Goal: Task Accomplishment & Management: Complete application form

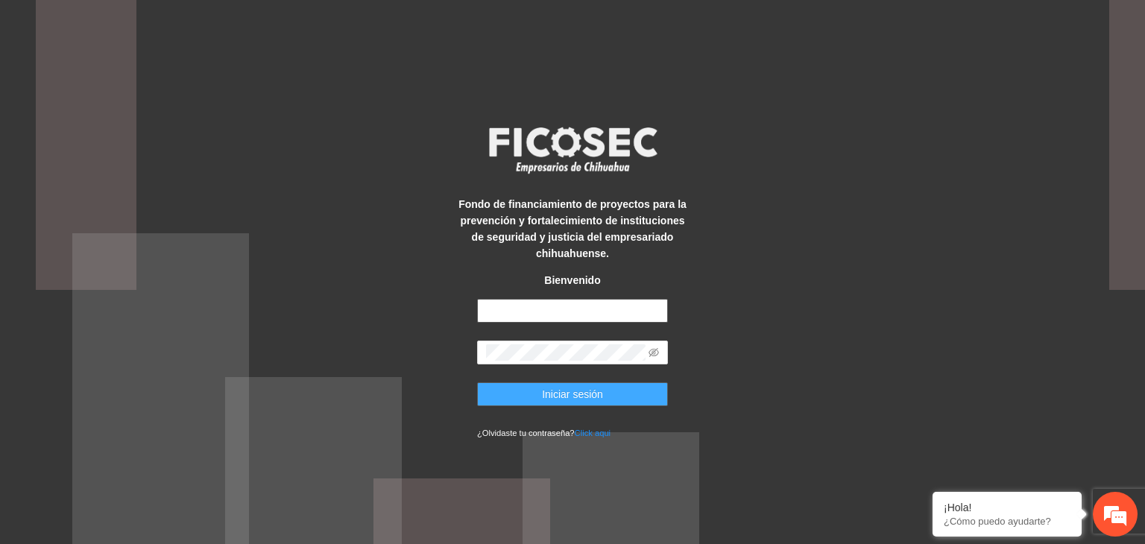
type input "**********"
click at [563, 402] on button "Iniciar sesión" at bounding box center [572, 394] width 191 height 24
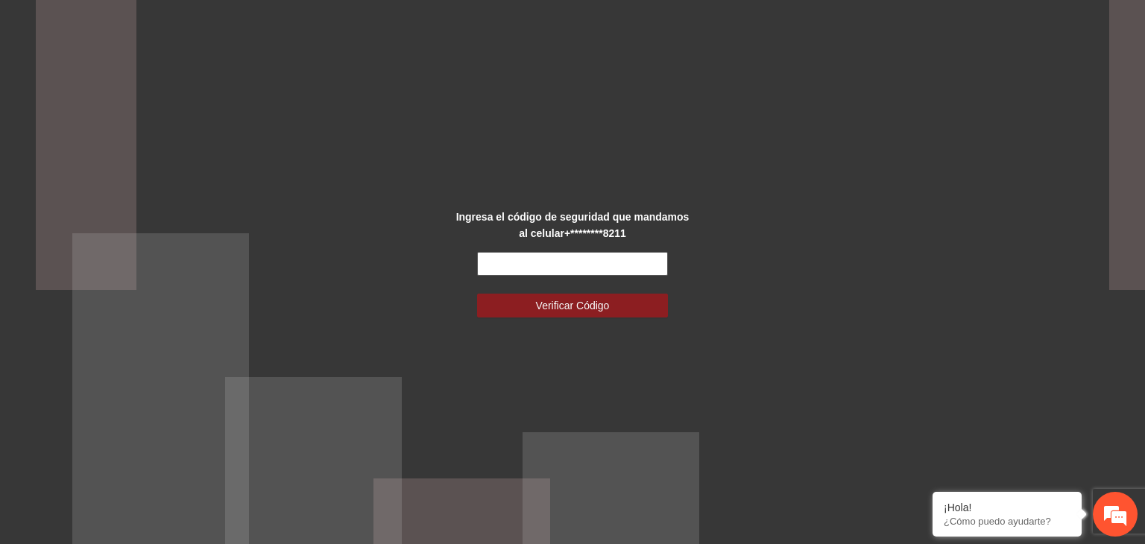
click at [499, 267] on input "text" at bounding box center [572, 264] width 191 height 24
click at [512, 272] on input "text" at bounding box center [572, 264] width 191 height 24
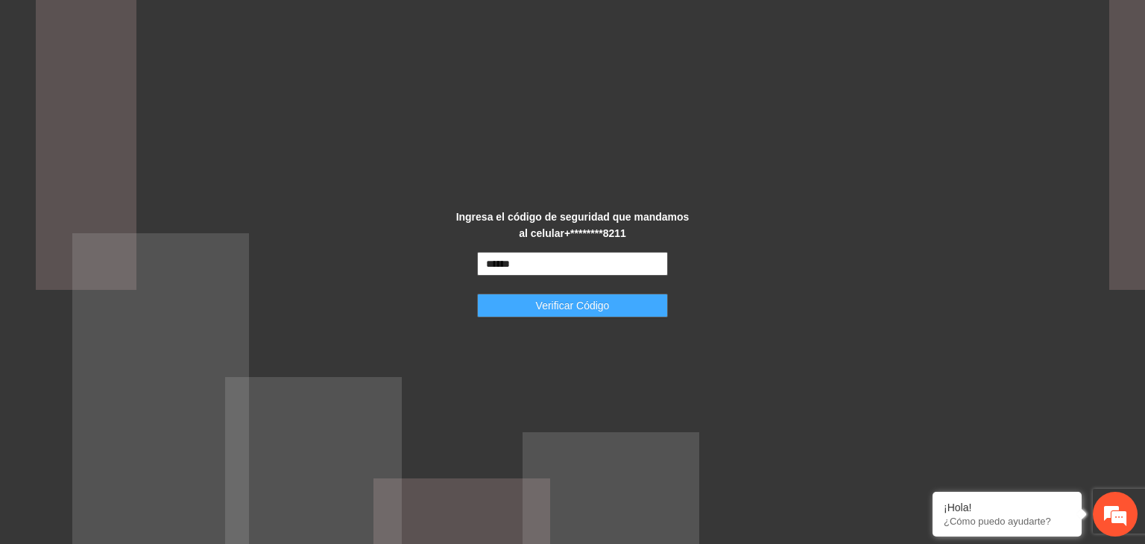
type input "******"
click at [552, 308] on span "Verificar Código" at bounding box center [573, 305] width 74 height 16
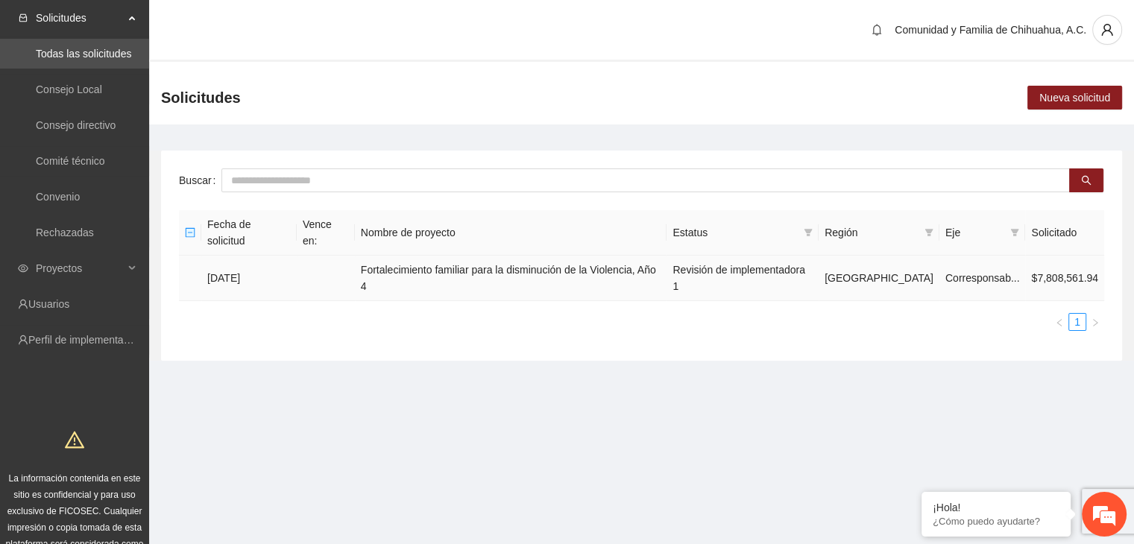
click at [249, 256] on td "04/09/2025" at bounding box center [248, 278] width 95 height 45
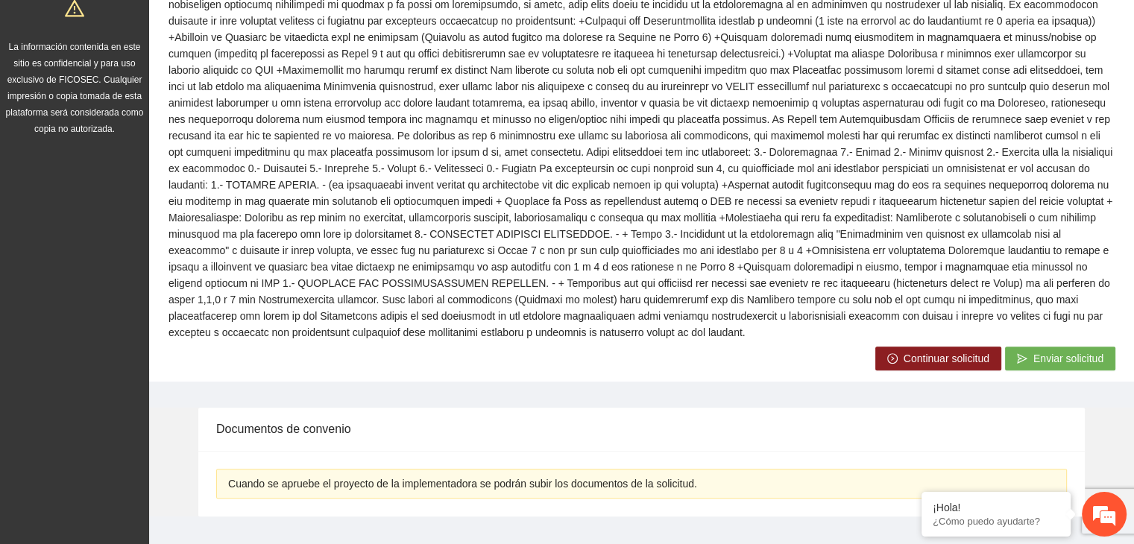
scroll to position [443, 0]
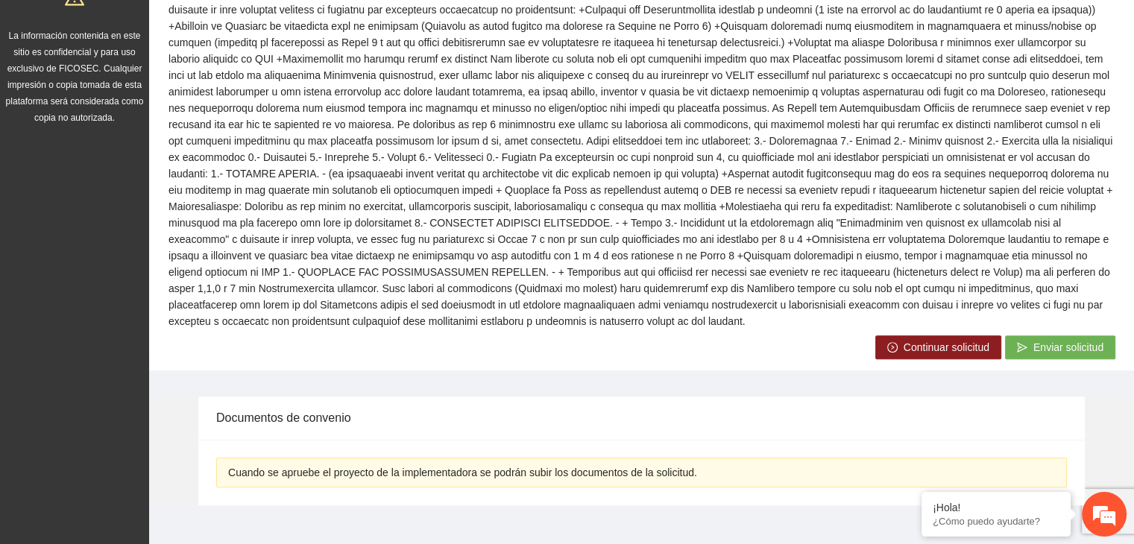
click at [896, 342] on icon "right-circle" at bounding box center [892, 347] width 10 height 10
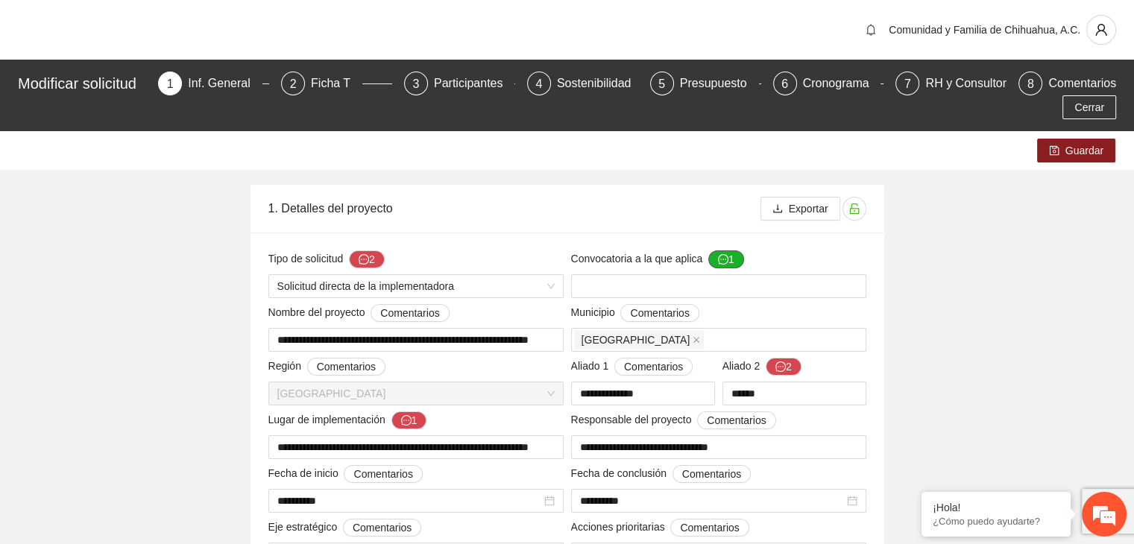
click at [721, 255] on icon "message" at bounding box center [723, 259] width 10 height 10
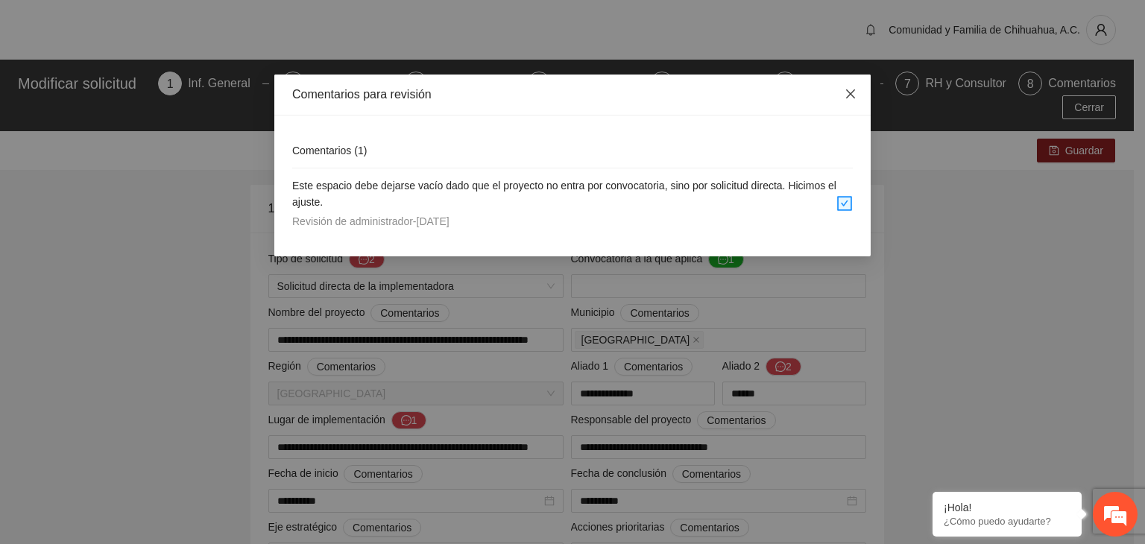
click at [850, 91] on icon "close" at bounding box center [850, 94] width 12 height 12
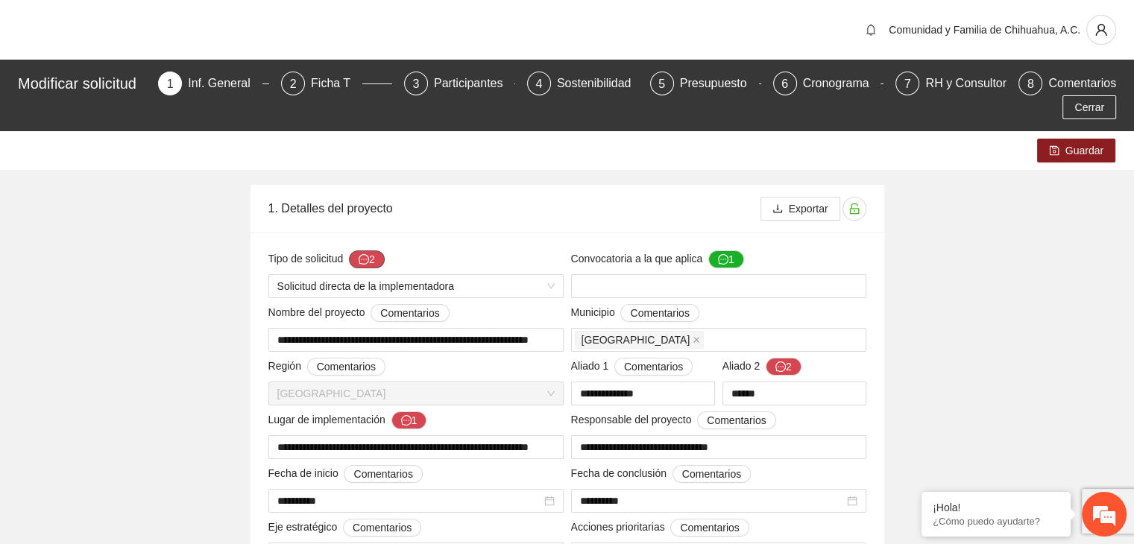
click at [363, 263] on icon "message" at bounding box center [363, 259] width 10 height 10
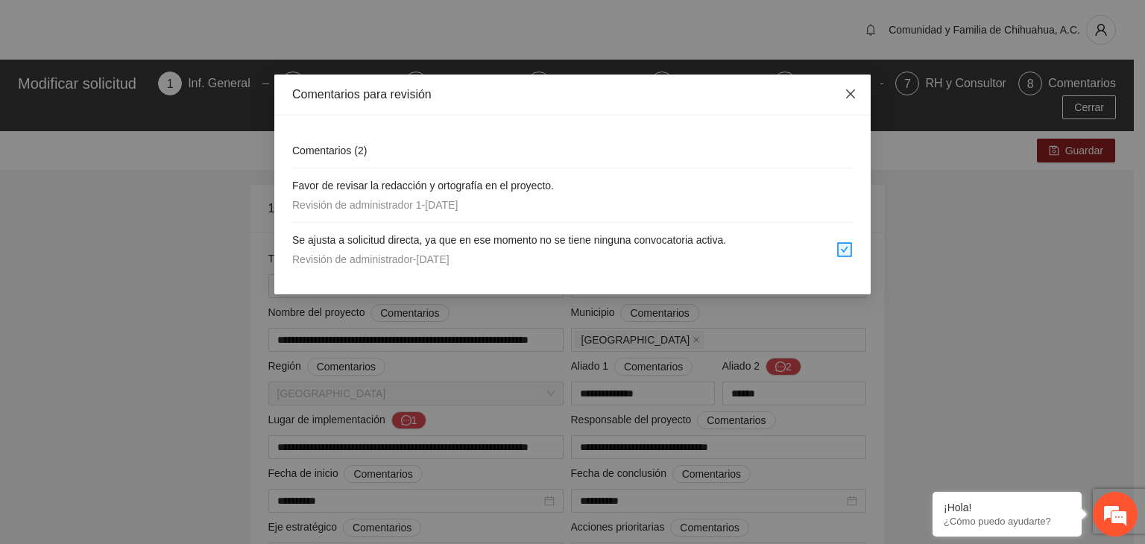
click at [847, 100] on icon "close" at bounding box center [850, 94] width 12 height 12
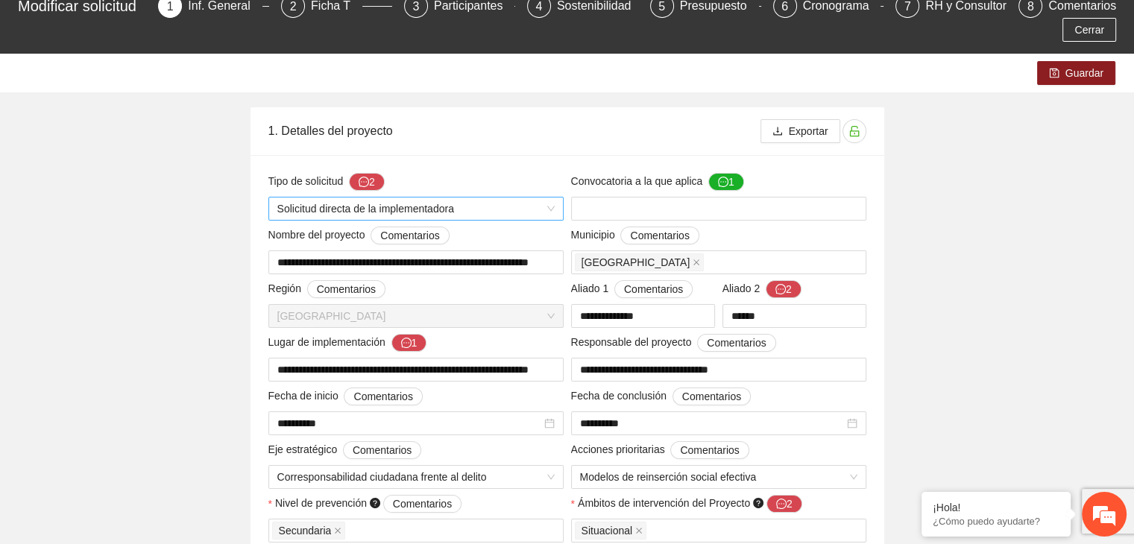
scroll to position [149, 0]
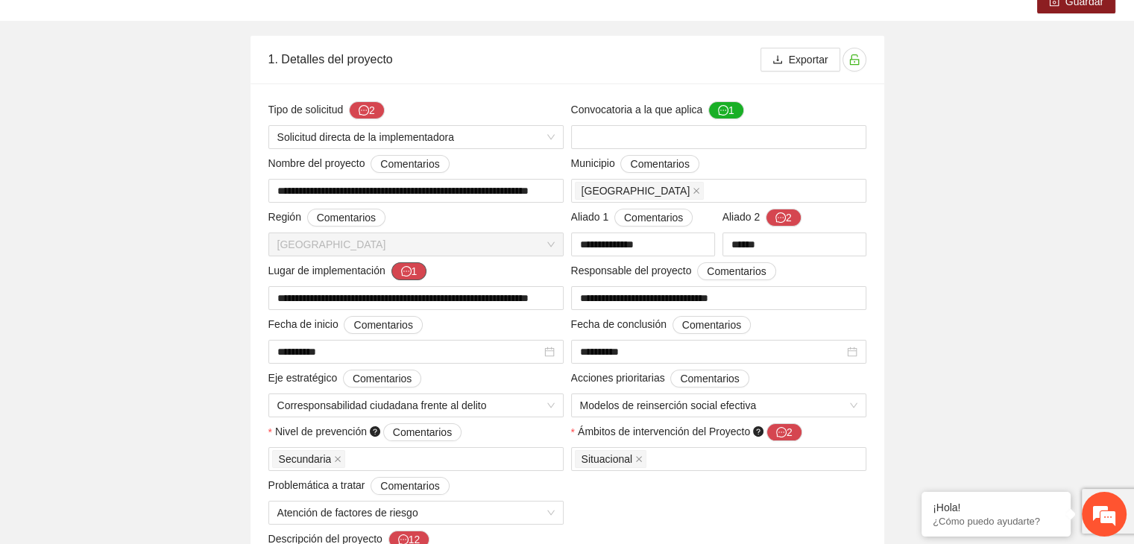
click at [398, 271] on button "1" at bounding box center [409, 271] width 36 height 18
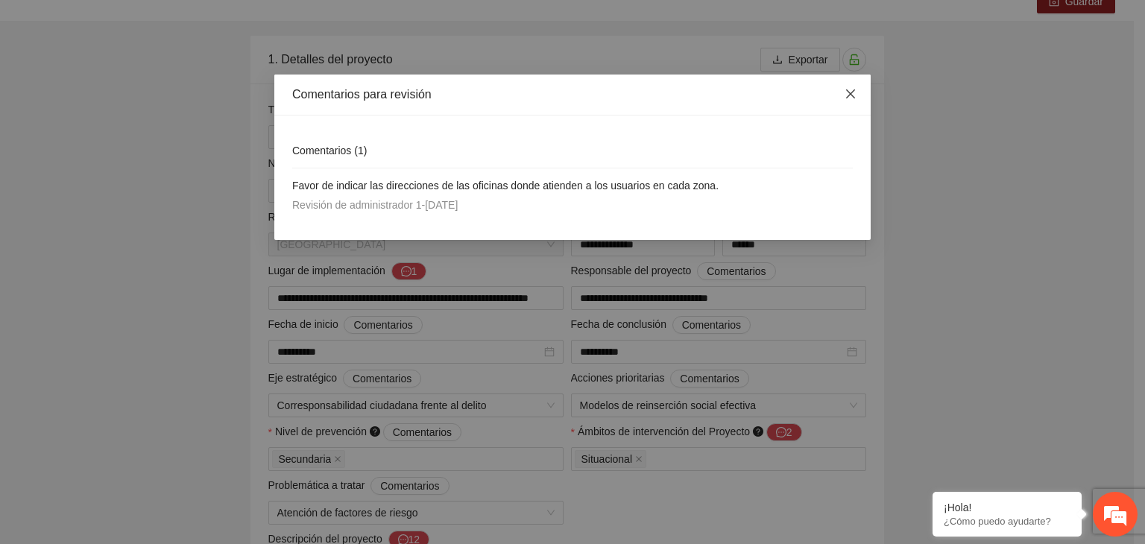
click at [853, 99] on icon "close" at bounding box center [850, 94] width 12 height 12
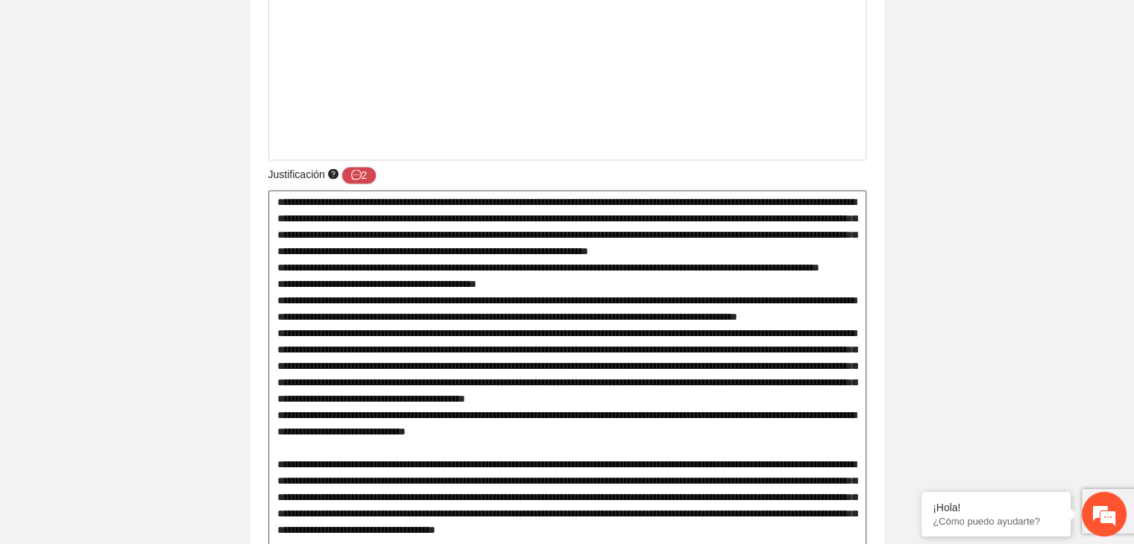
scroll to position [2087, 0]
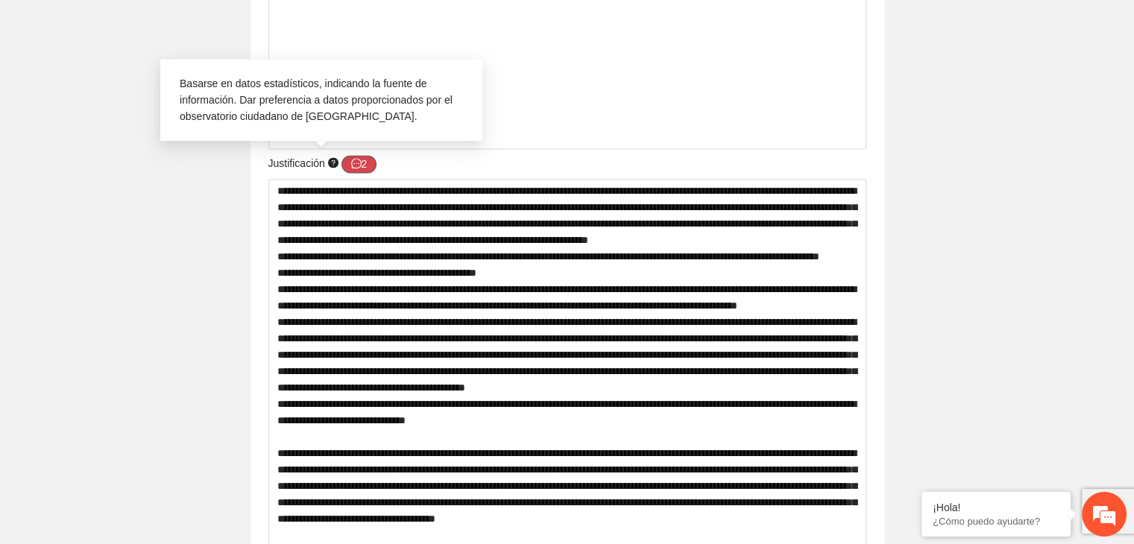
click at [355, 170] on span "message" at bounding box center [356, 164] width 10 height 12
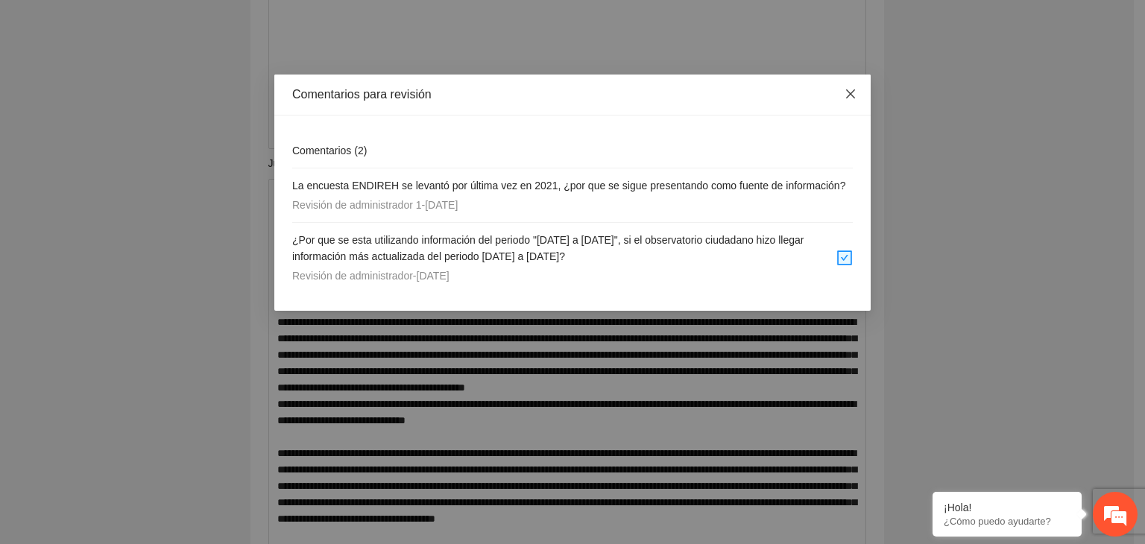
click at [853, 92] on icon "close" at bounding box center [850, 94] width 12 height 12
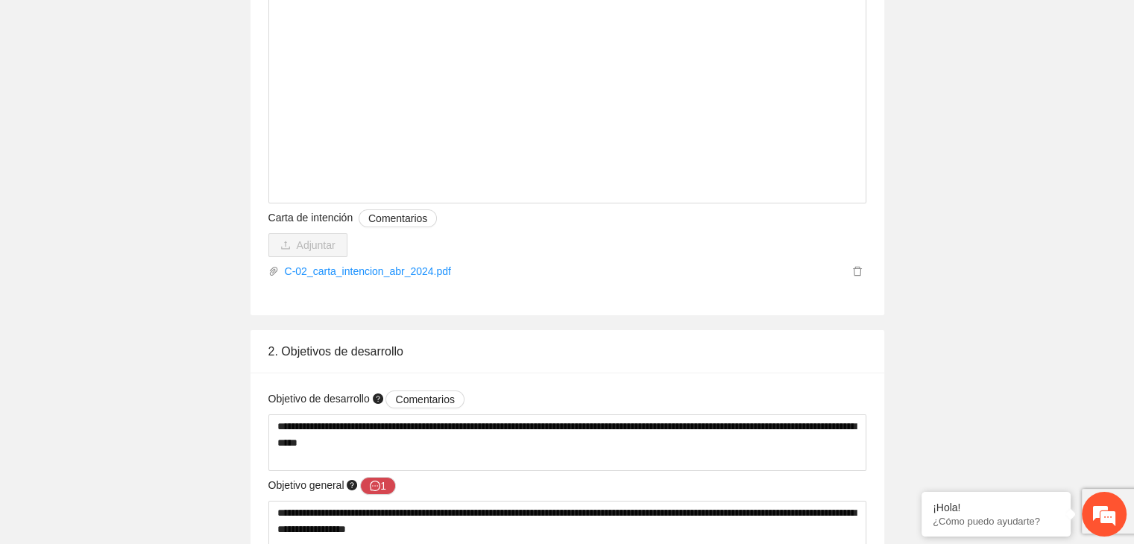
scroll to position [5515, 0]
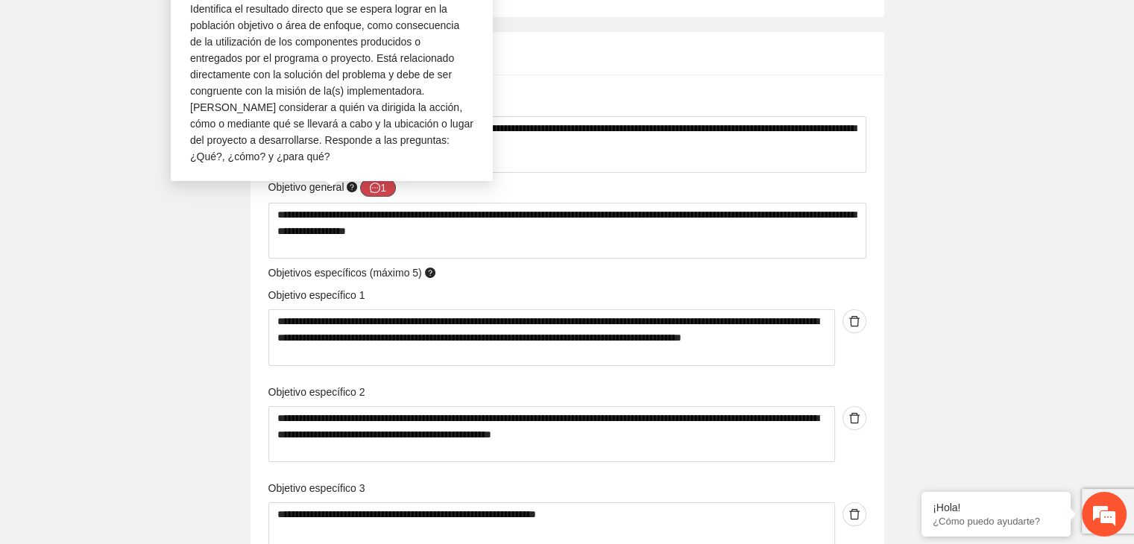
click at [388, 188] on button "1" at bounding box center [378, 188] width 36 height 18
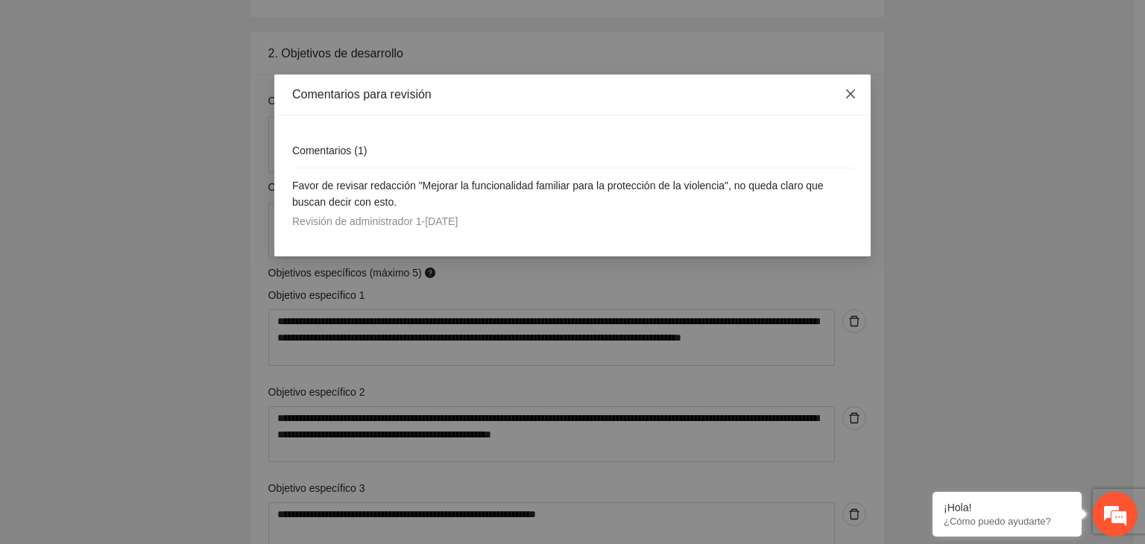
click at [850, 91] on icon "close" at bounding box center [850, 94] width 12 height 12
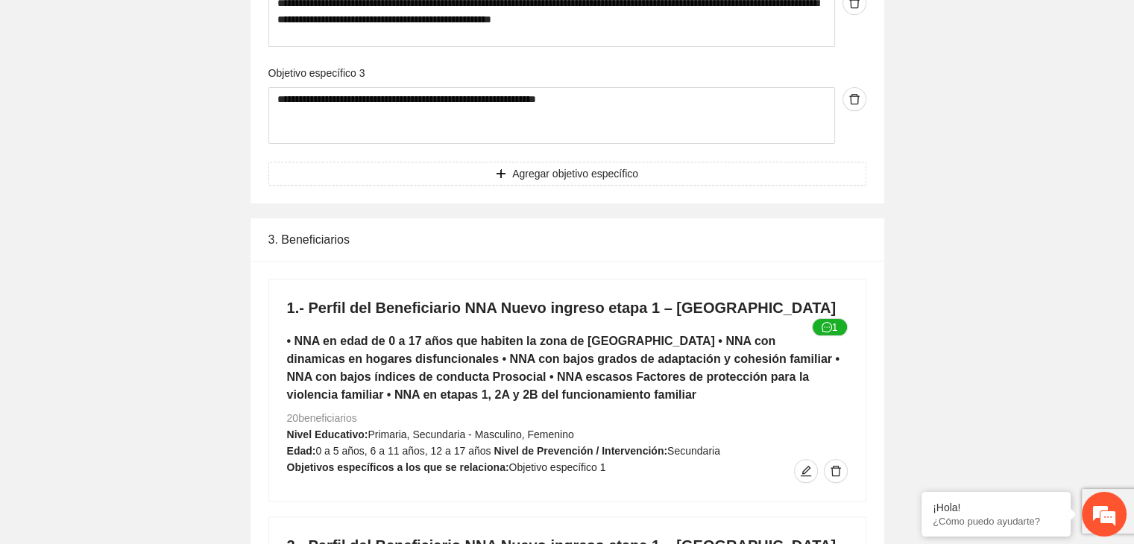
scroll to position [6037, 0]
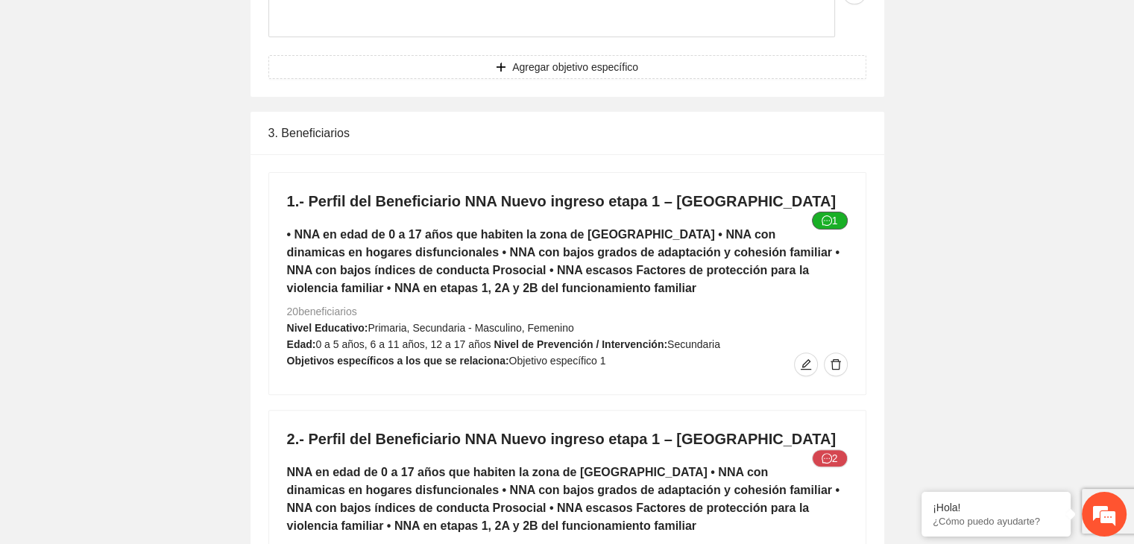
click at [830, 215] on icon "message" at bounding box center [826, 220] width 10 height 10
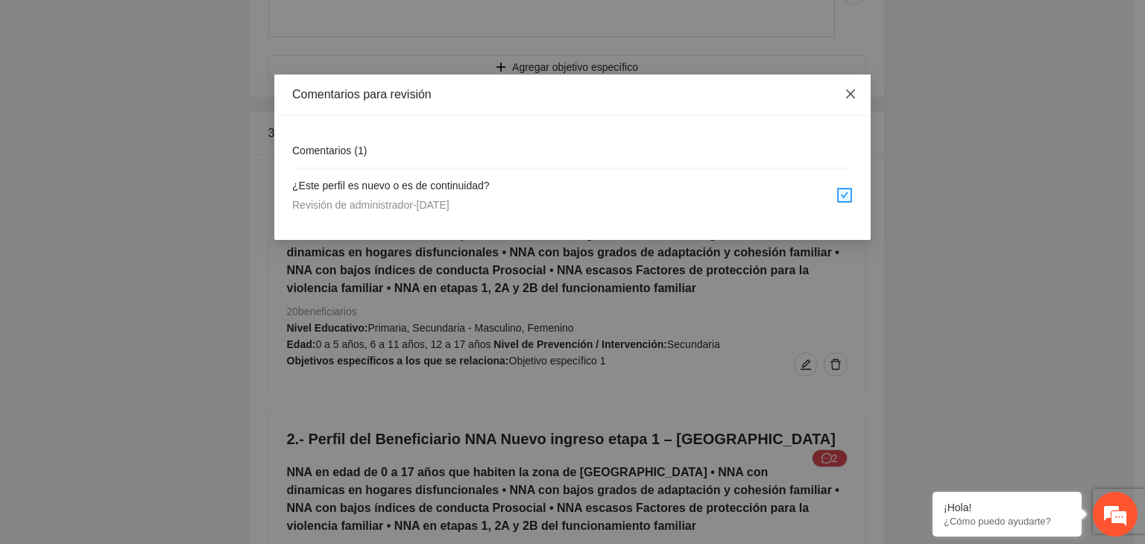
click at [850, 90] on icon "close" at bounding box center [850, 94] width 12 height 12
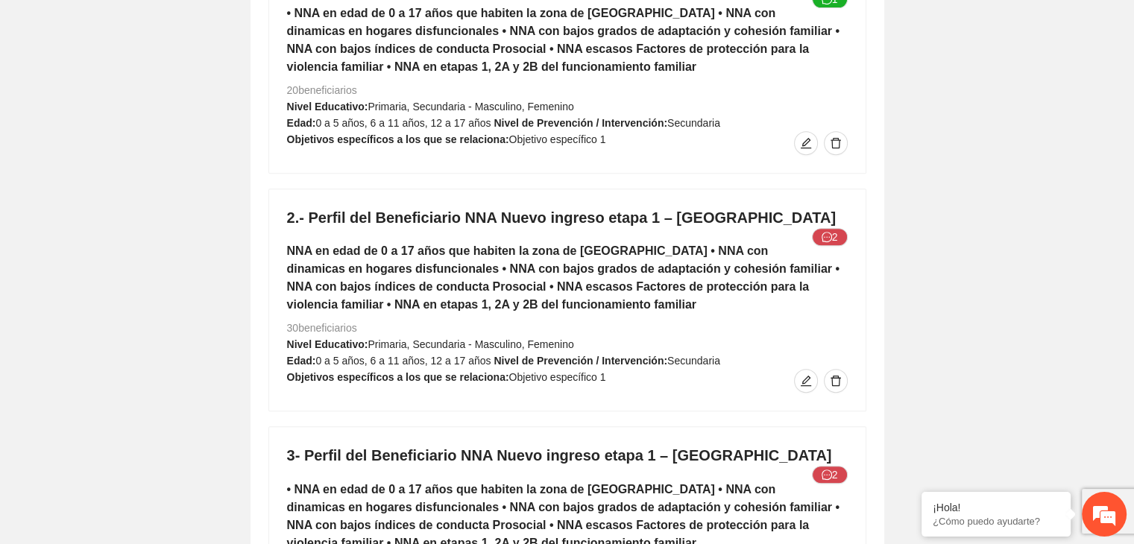
scroll to position [6261, 0]
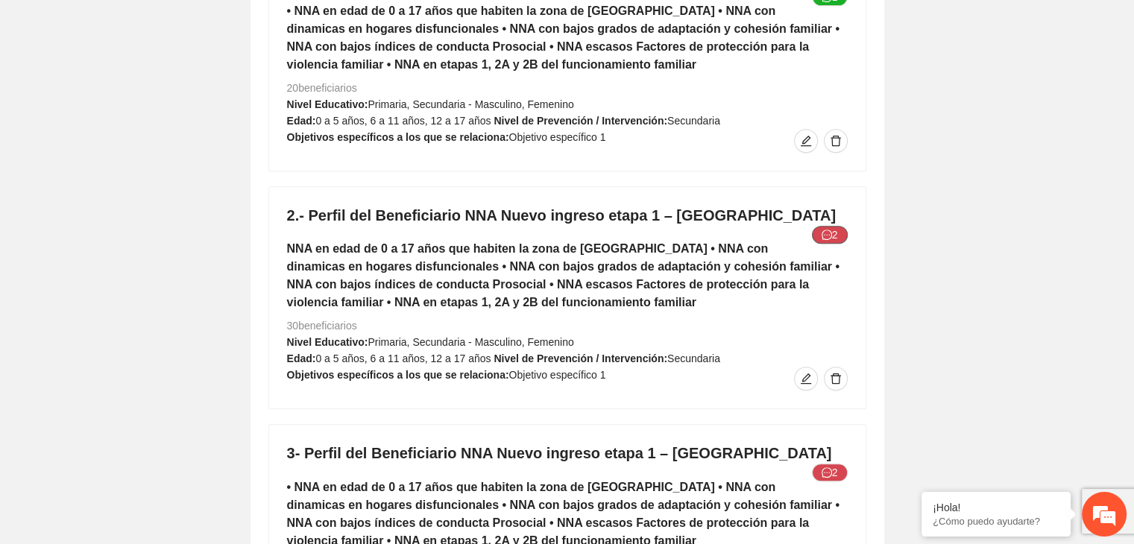
click at [824, 236] on icon "message" at bounding box center [826, 235] width 10 height 10
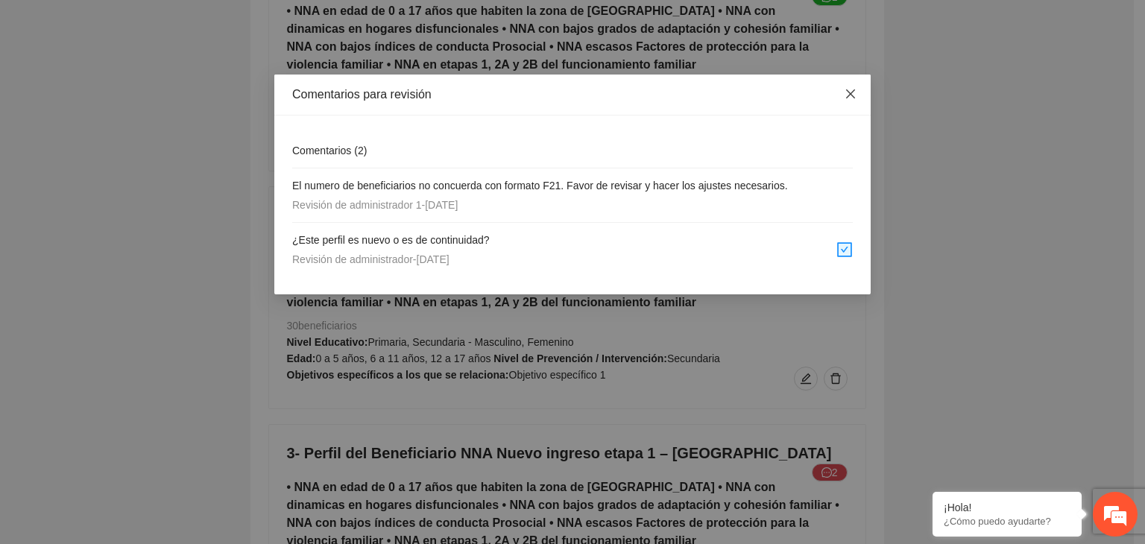
click at [845, 95] on icon "close" at bounding box center [850, 94] width 12 height 12
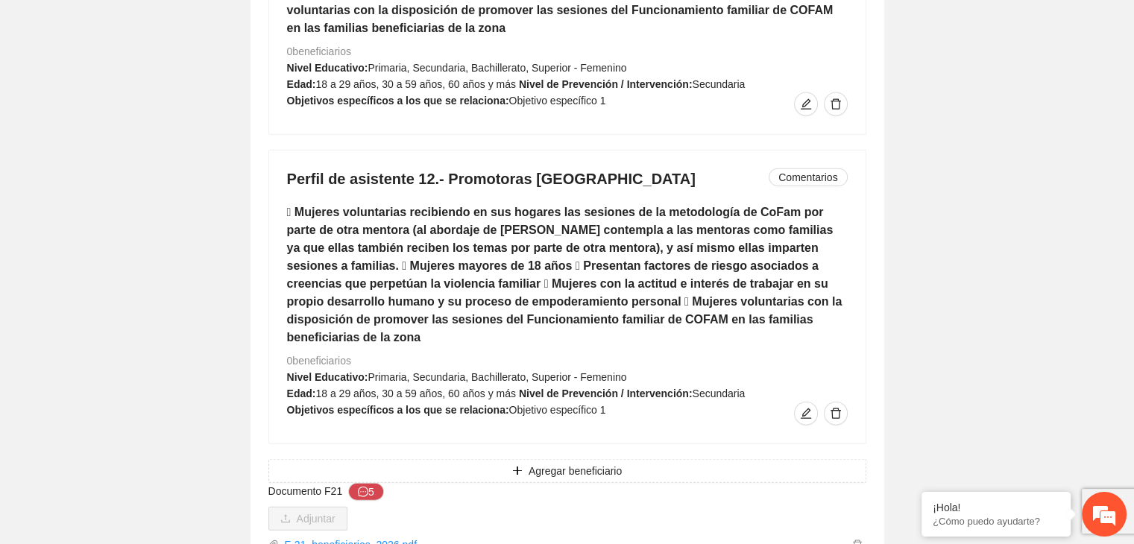
scroll to position [9093, 0]
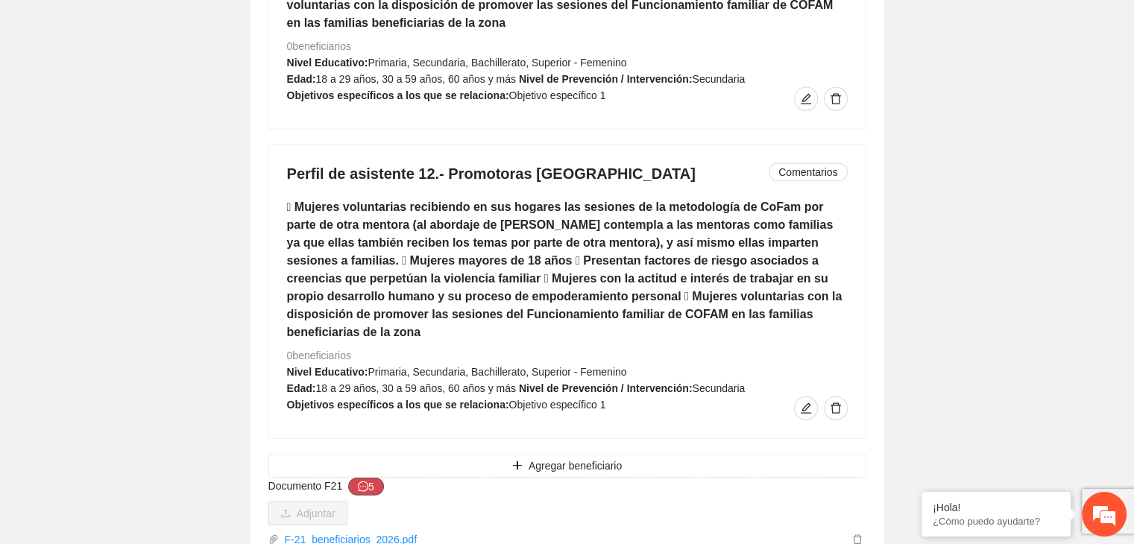
click at [359, 481] on icon "message" at bounding box center [363, 486] width 10 height 10
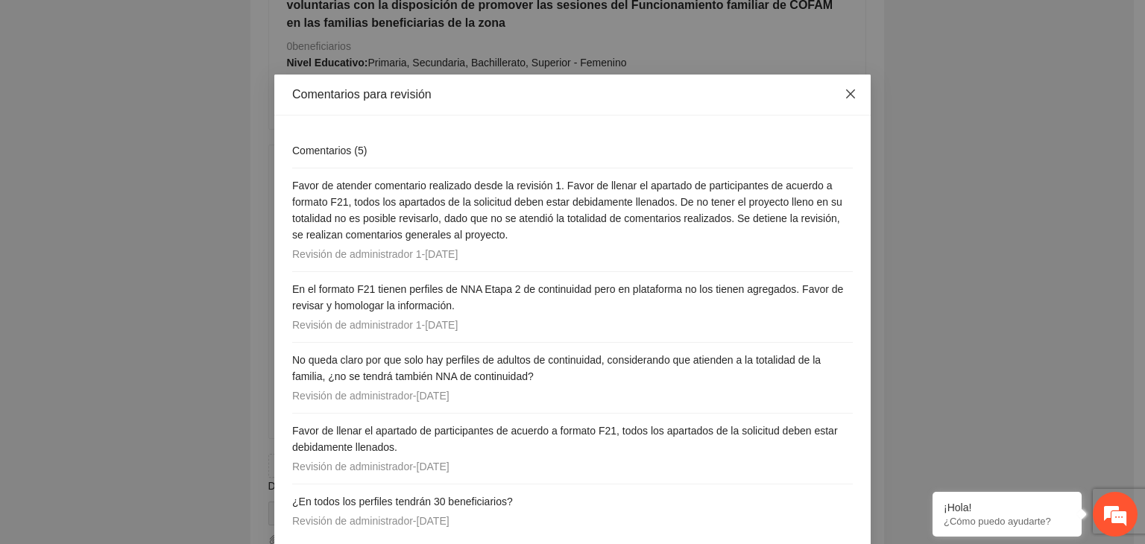
click at [844, 96] on icon "close" at bounding box center [850, 94] width 12 height 12
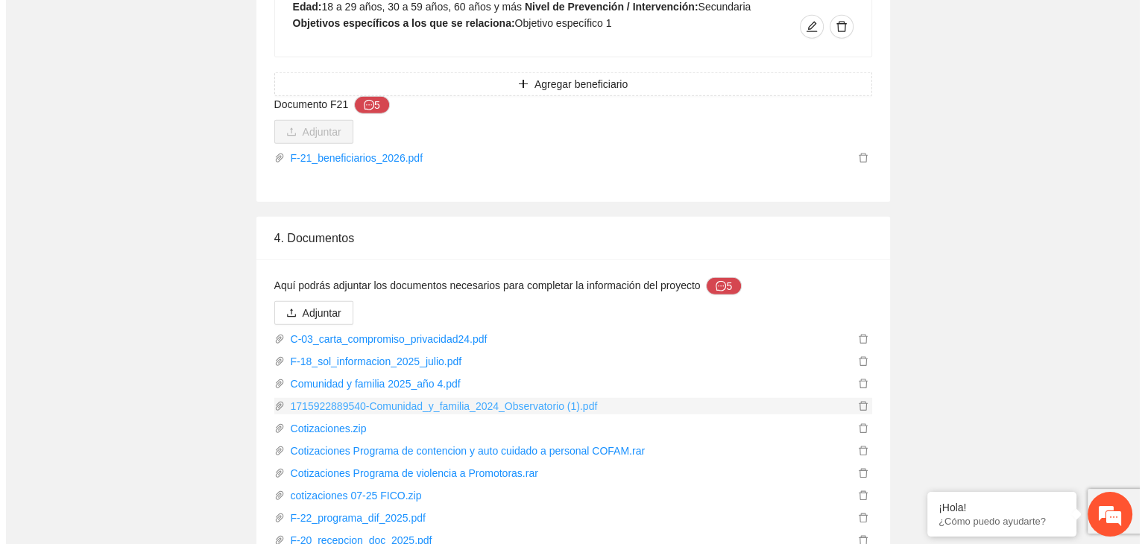
scroll to position [9479, 0]
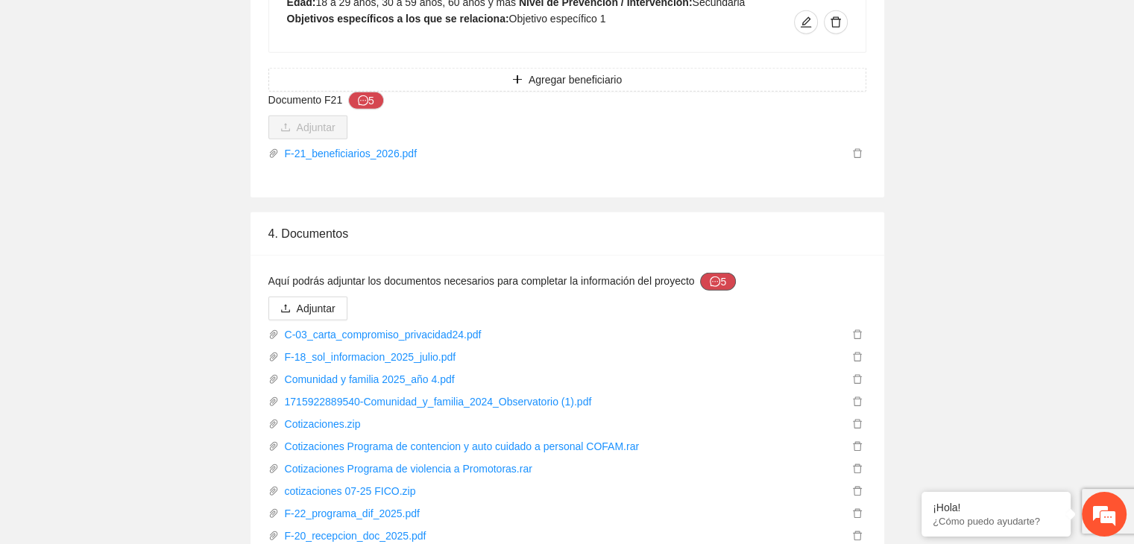
click at [718, 277] on icon "message" at bounding box center [715, 282] width 10 height 10
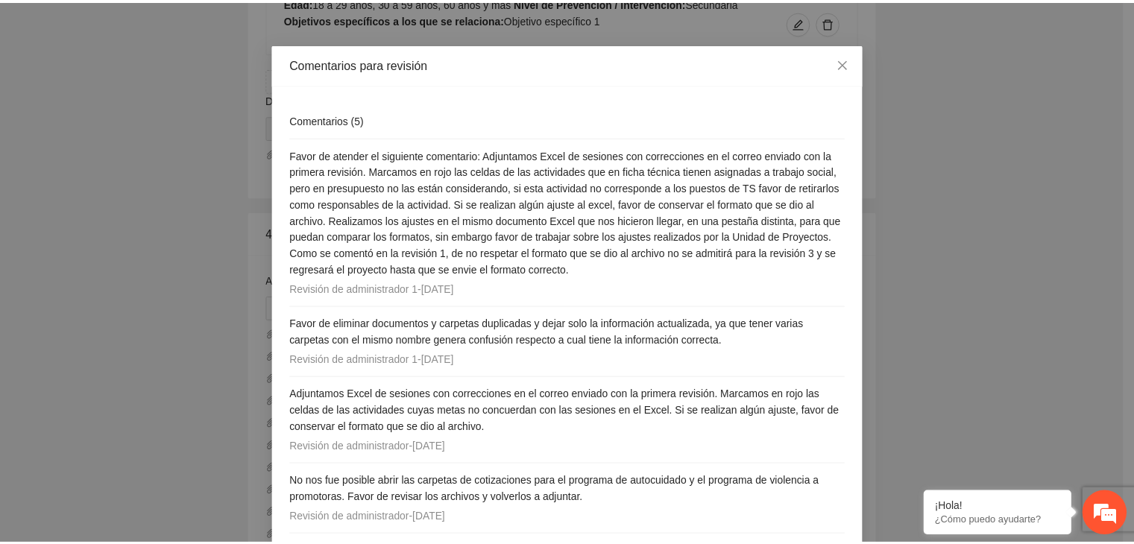
scroll to position [0, 0]
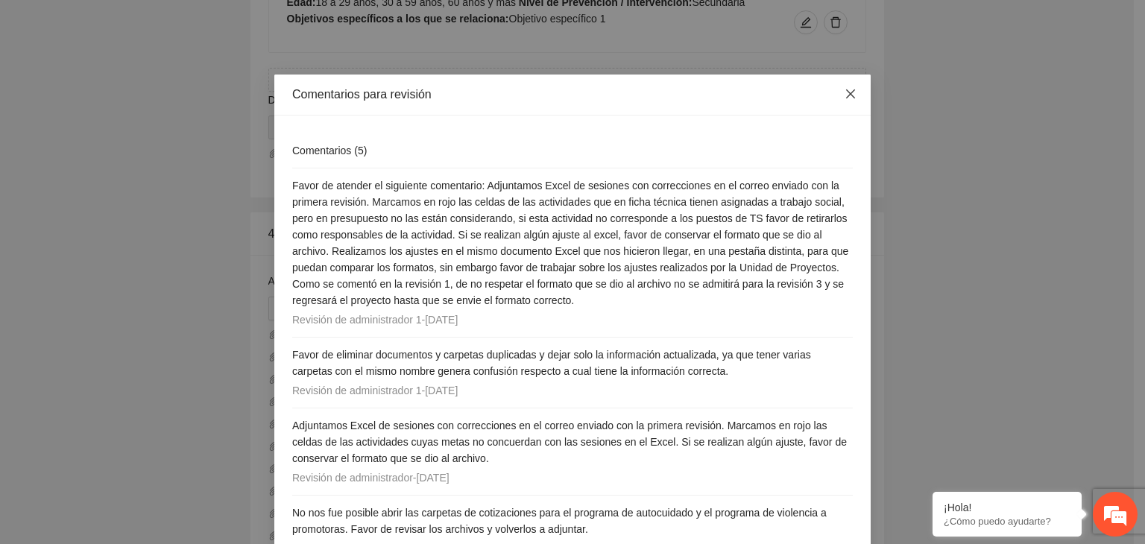
click at [847, 95] on icon "close" at bounding box center [850, 94] width 12 height 12
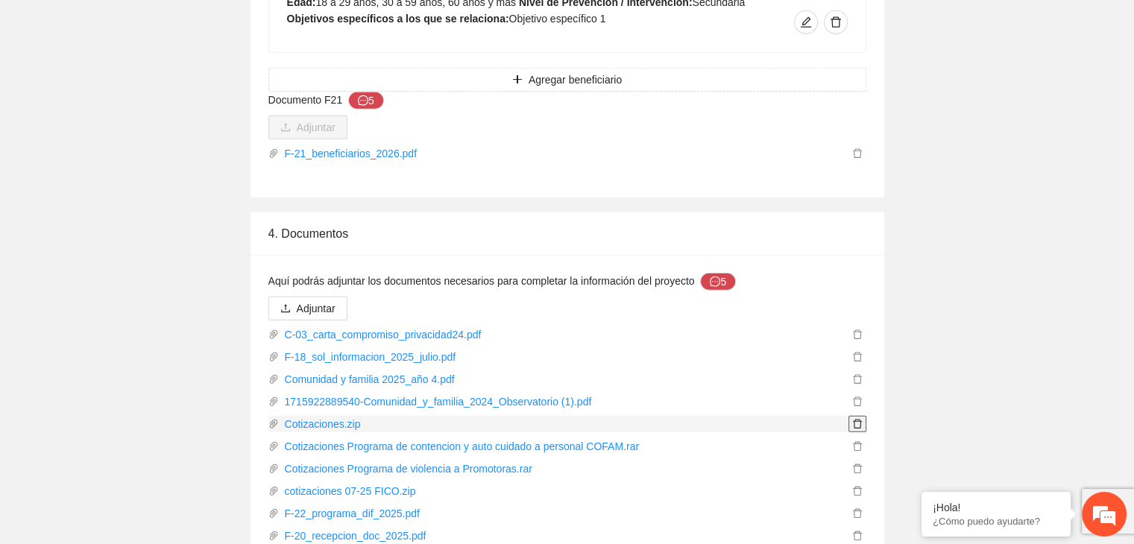
click at [856, 419] on icon "delete" at bounding box center [857, 424] width 10 height 10
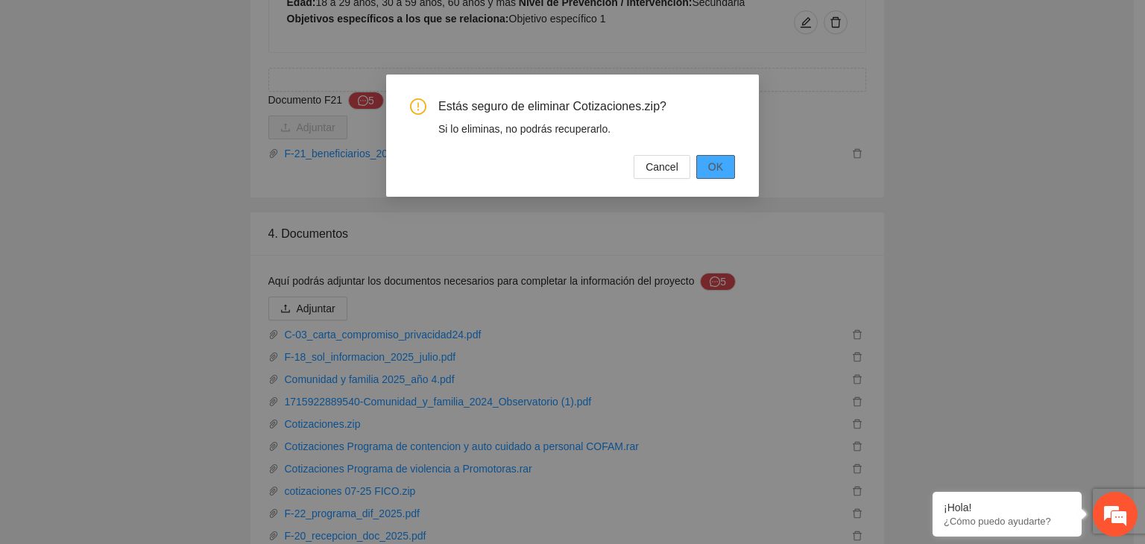
click at [718, 165] on span "OK" at bounding box center [715, 167] width 15 height 16
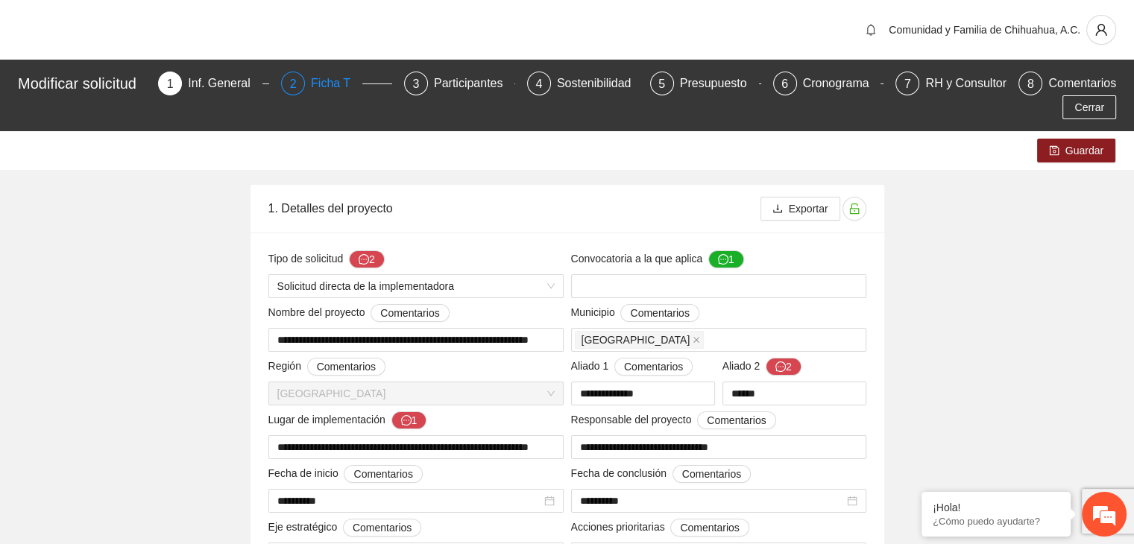
click at [329, 81] on div "Ficha T" at bounding box center [336, 84] width 51 height 24
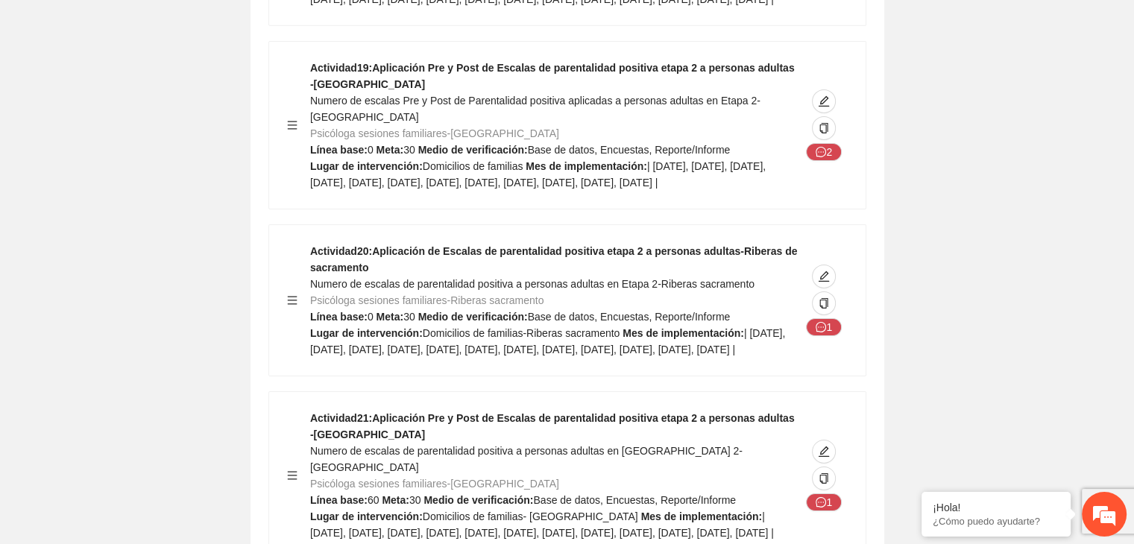
scroll to position [21862, 0]
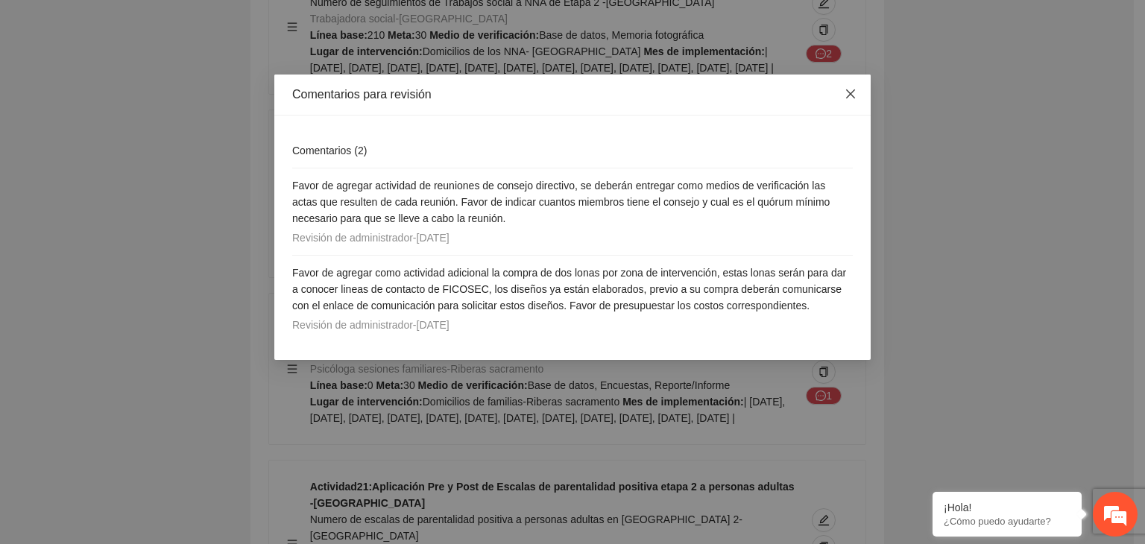
click at [853, 96] on icon "close" at bounding box center [850, 93] width 9 height 9
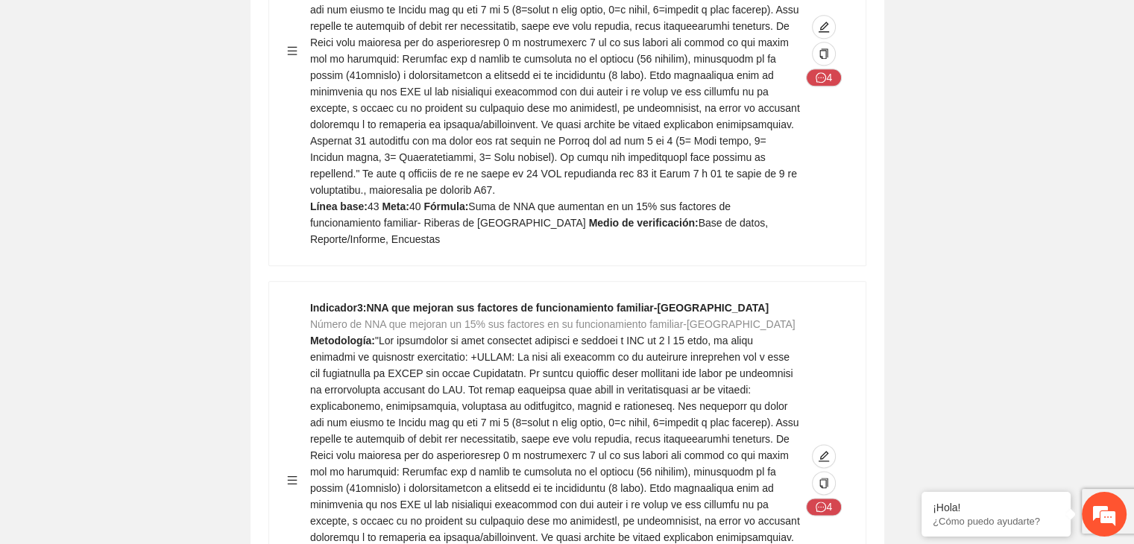
scroll to position [0, 0]
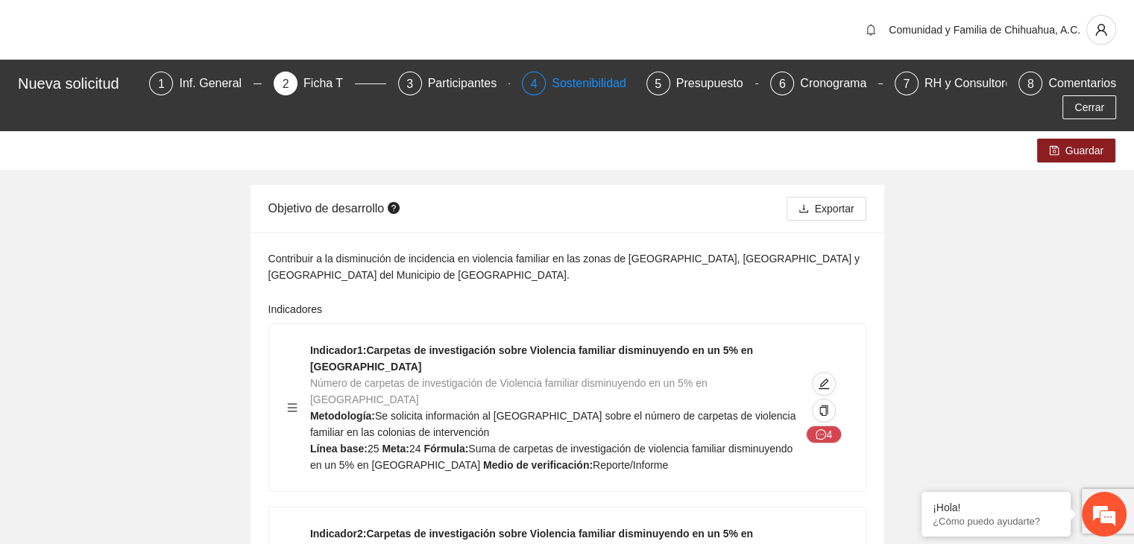
click at [552, 87] on div "Sostenibilidad" at bounding box center [595, 84] width 86 height 24
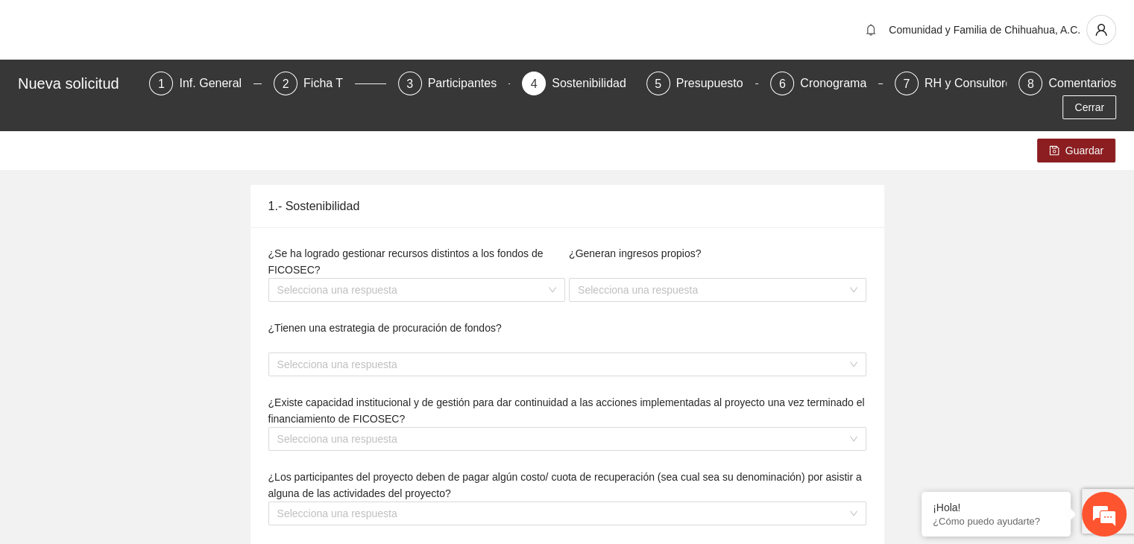
type textarea "**********"
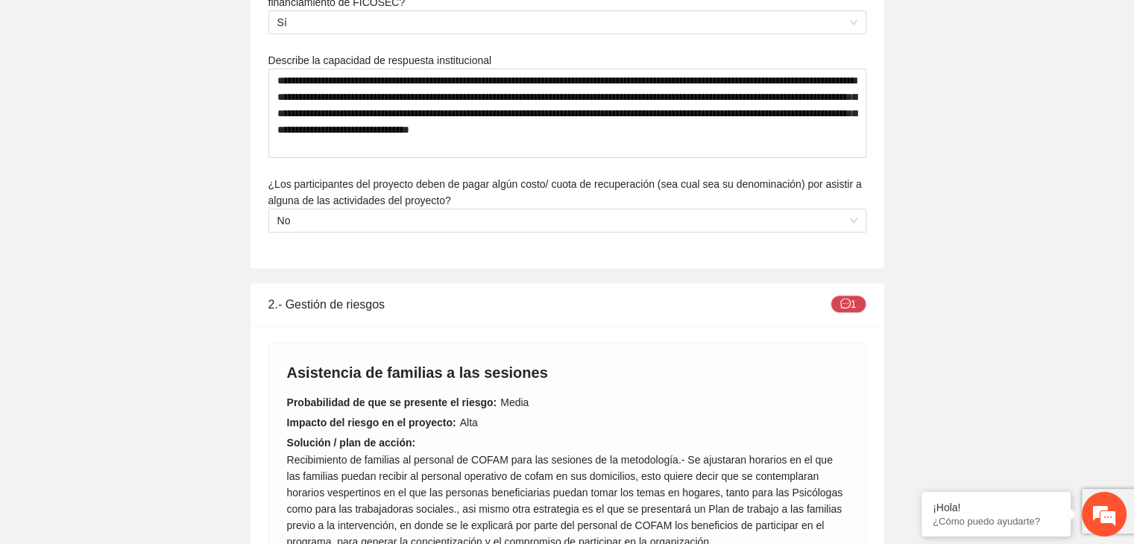
scroll to position [549, 0]
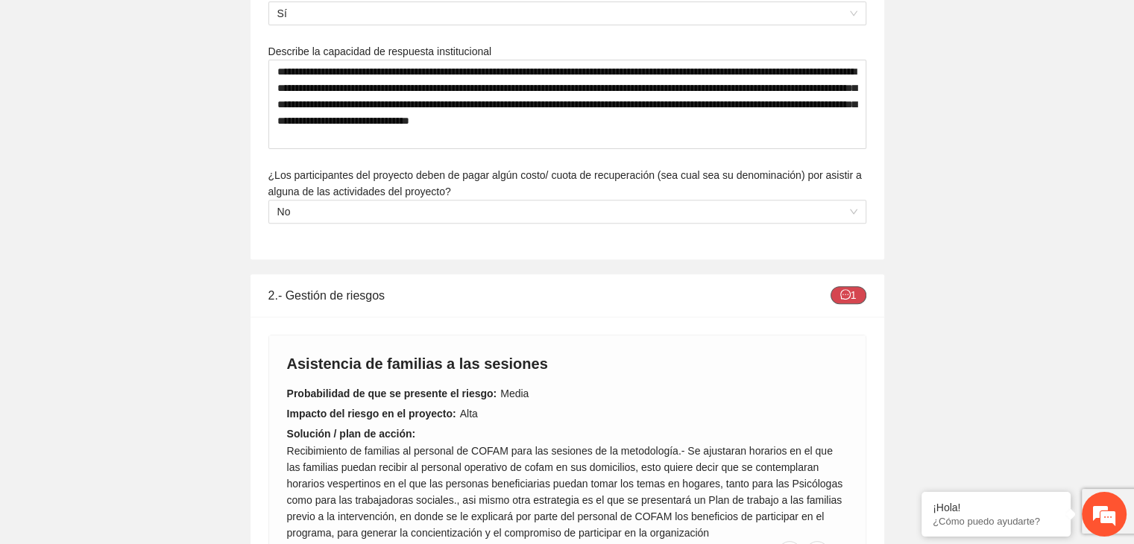
click at [847, 289] on span "message" at bounding box center [845, 295] width 10 height 12
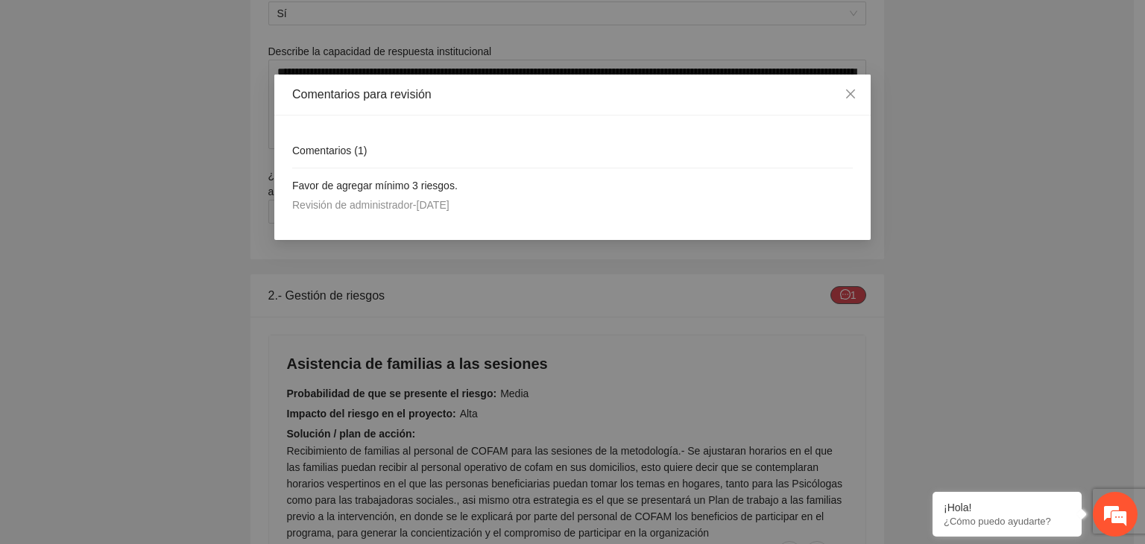
click at [847, 276] on div "Comentarios para revisión Comentarios ( 1 ) Favor de agregar mínimo 3 riesgos. …" at bounding box center [572, 272] width 1145 height 544
click at [849, 93] on icon "close" at bounding box center [850, 93] width 9 height 9
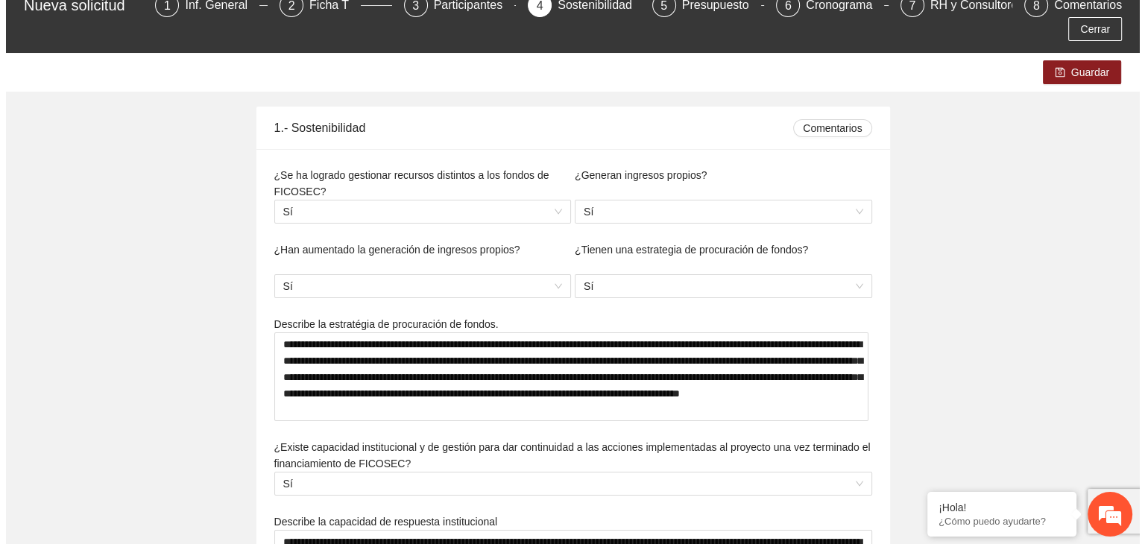
scroll to position [0, 0]
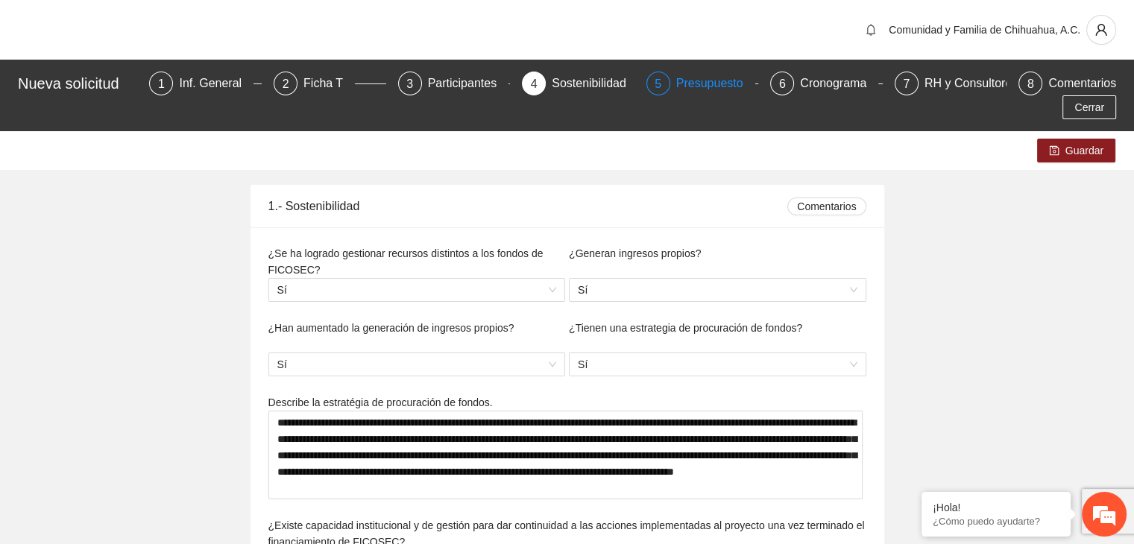
click at [676, 83] on div "Presupuesto" at bounding box center [715, 84] width 79 height 24
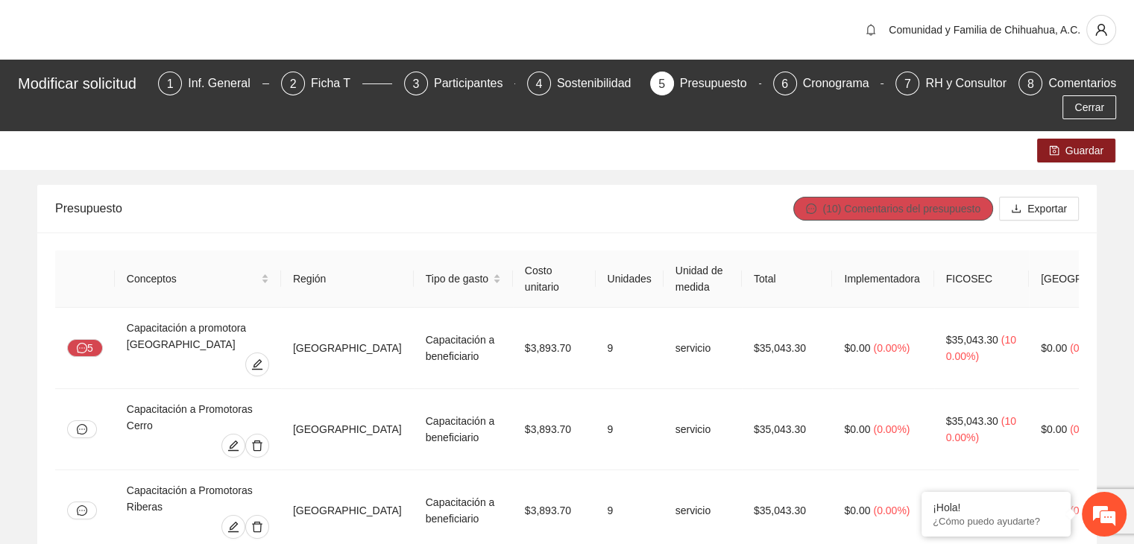
click at [909, 212] on span "(10) Comentarios del presupuesto" at bounding box center [901, 208] width 158 height 16
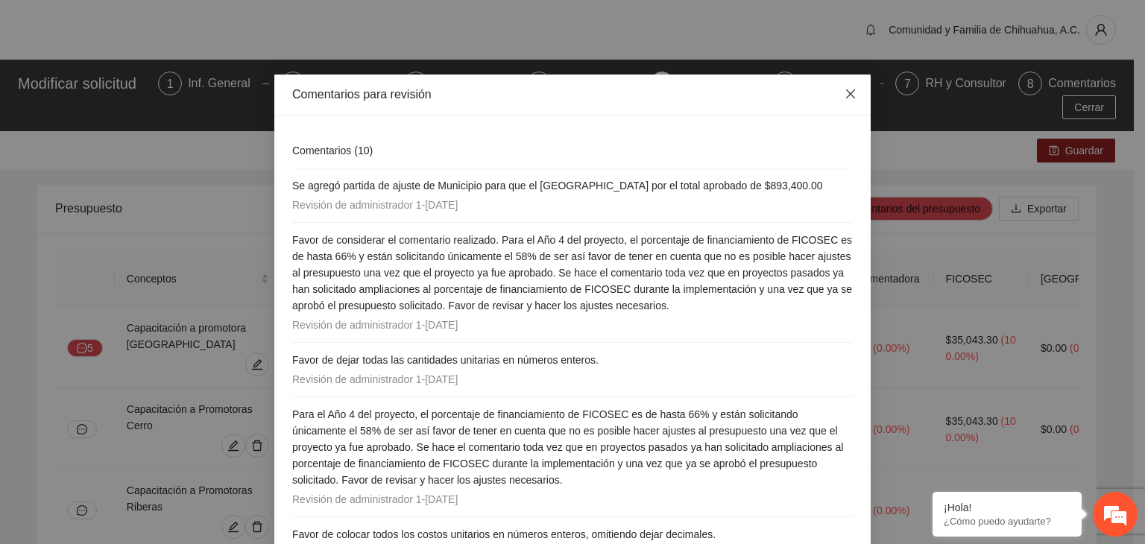
click at [847, 90] on icon "close" at bounding box center [850, 94] width 12 height 12
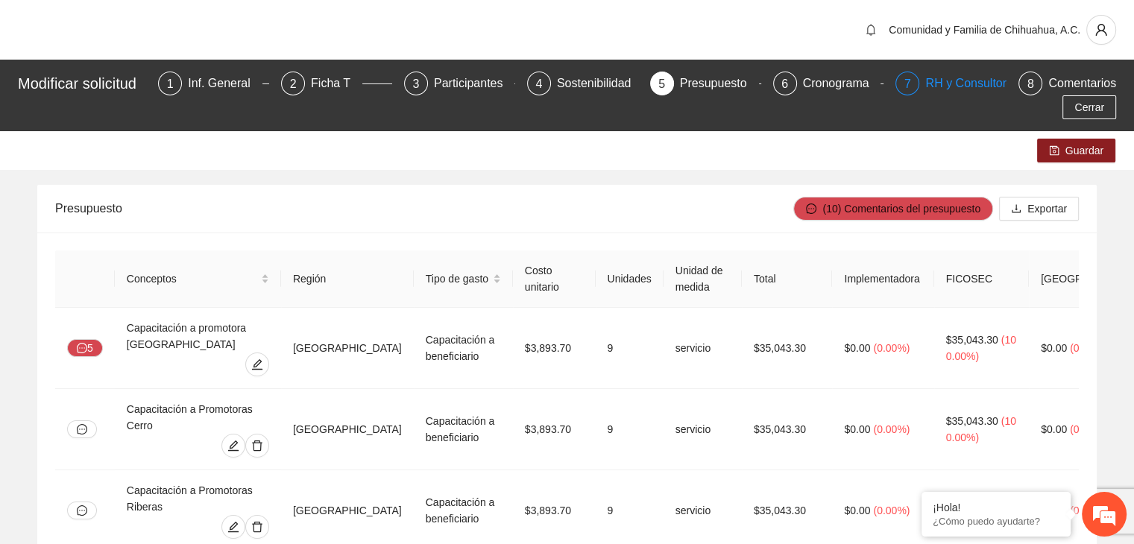
click at [938, 83] on div "RH y Consultores" at bounding box center [977, 84] width 105 height 24
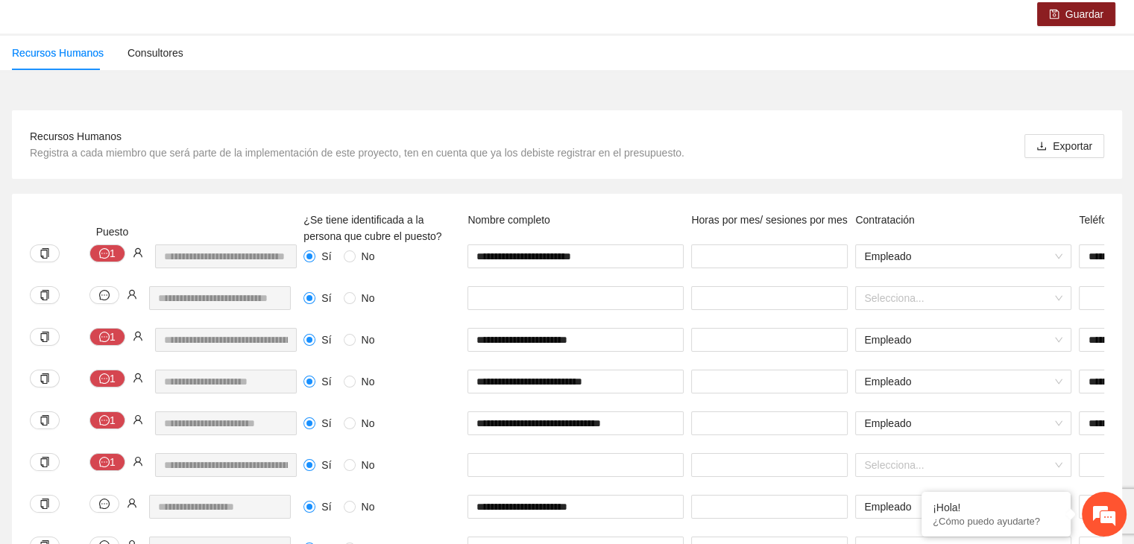
scroll to position [149, 0]
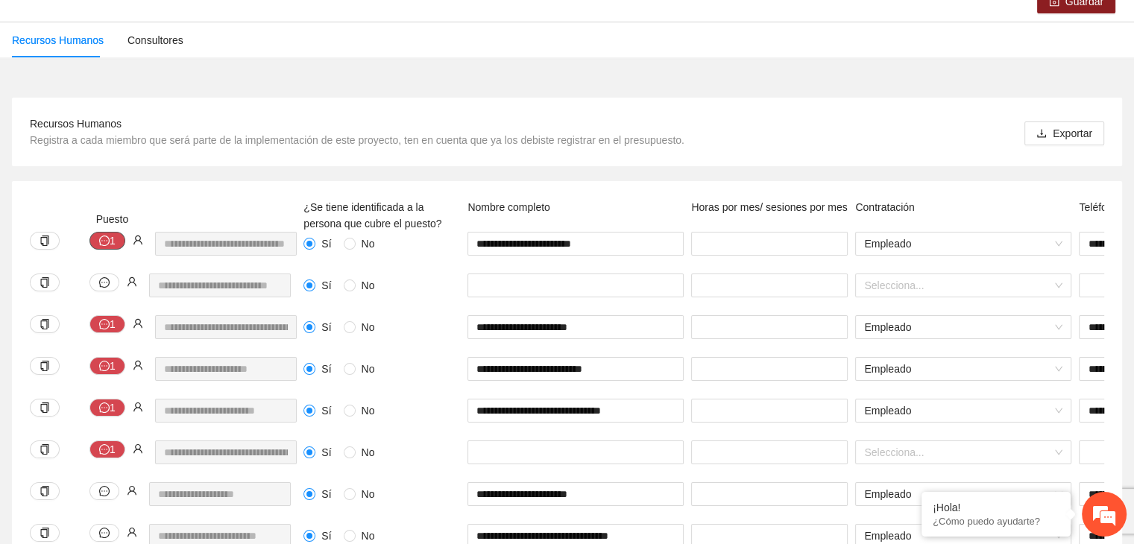
click at [107, 236] on icon "message" at bounding box center [104, 241] width 10 height 10
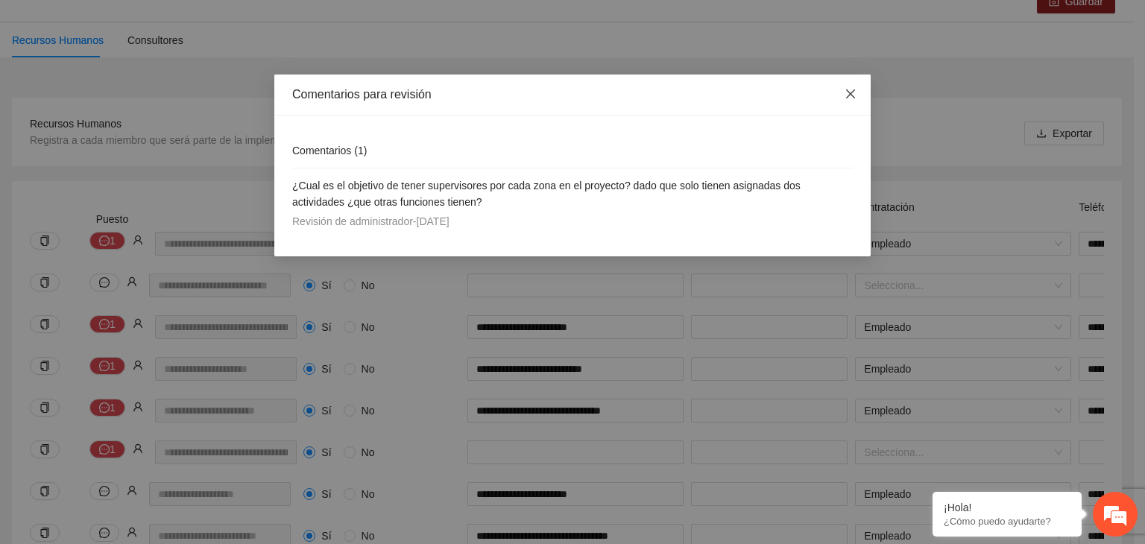
click at [848, 95] on icon "close" at bounding box center [850, 94] width 12 height 12
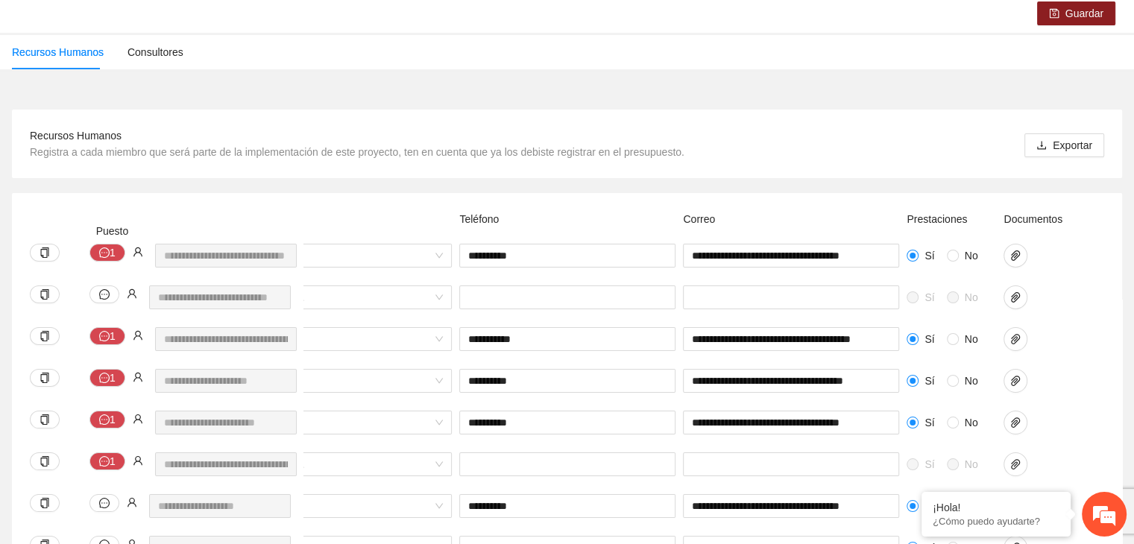
scroll to position [0, 0]
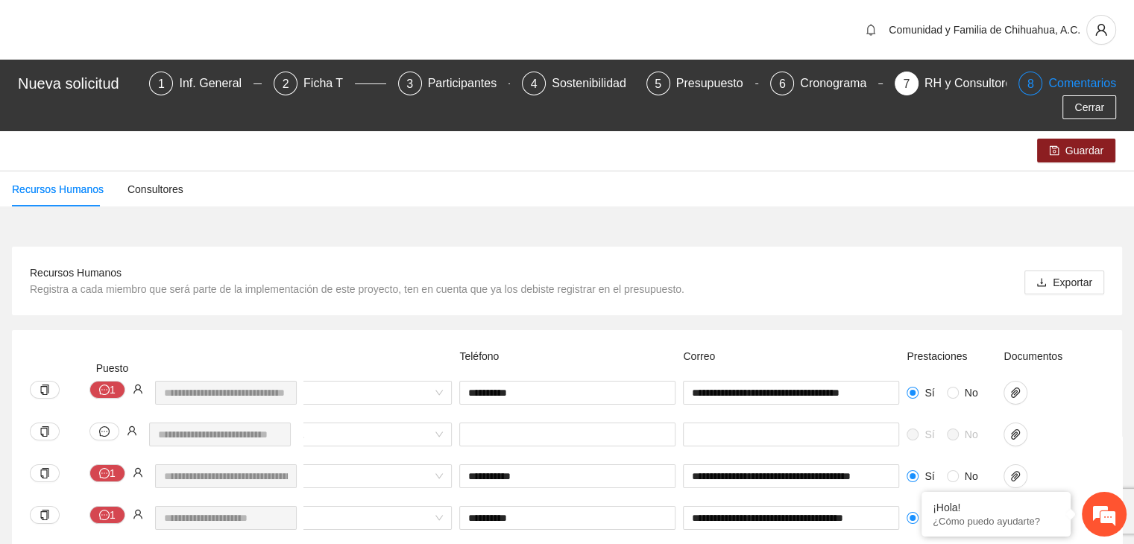
click at [1048, 86] on div "Comentarios" at bounding box center [1082, 84] width 68 height 24
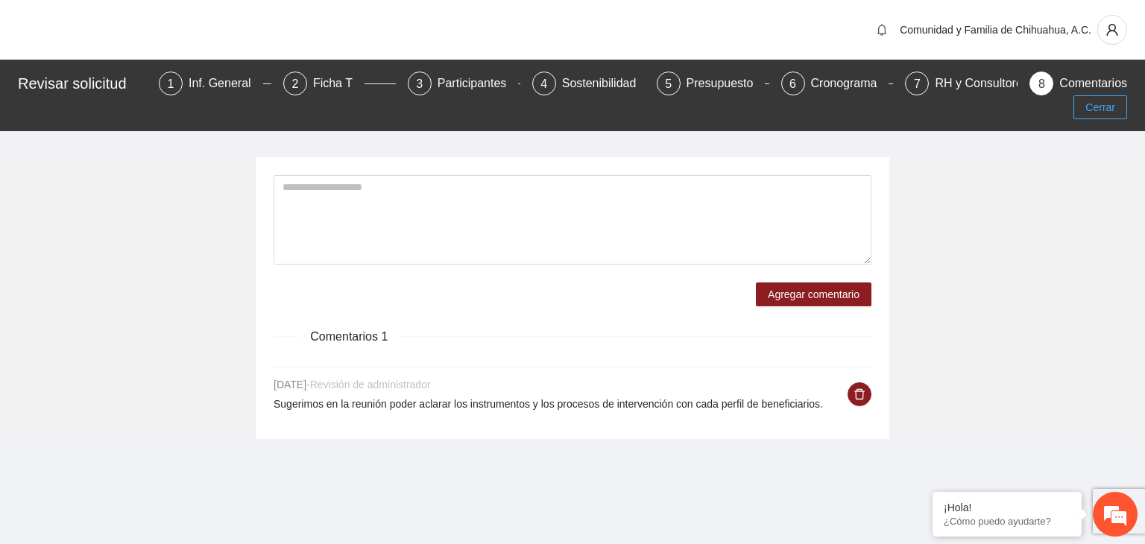
click at [1109, 99] on span "Cerrar" at bounding box center [1100, 107] width 30 height 16
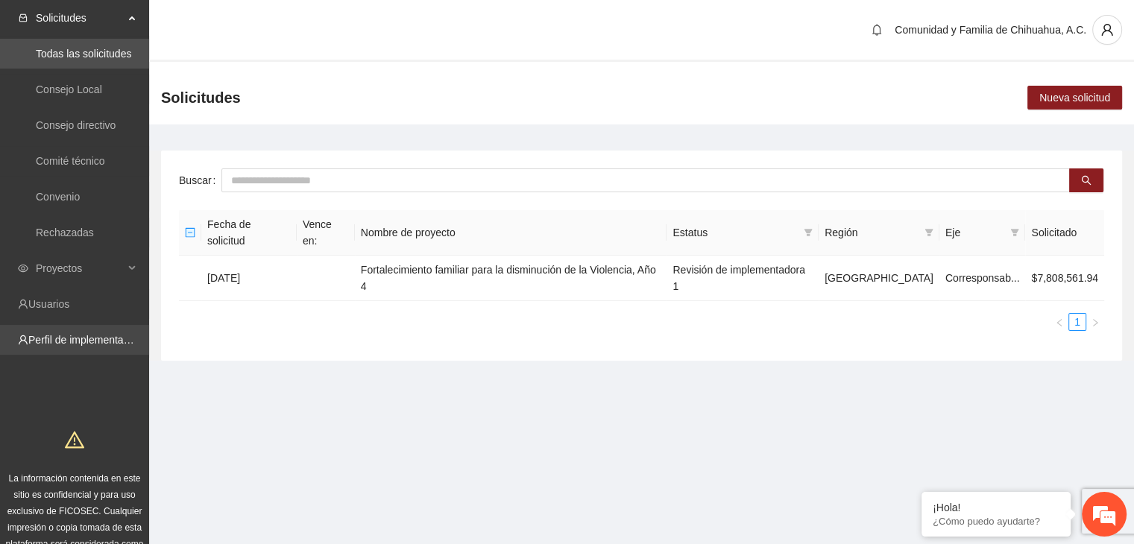
click at [70, 345] on link "Perfil de implementadora" at bounding box center [86, 340] width 116 height 12
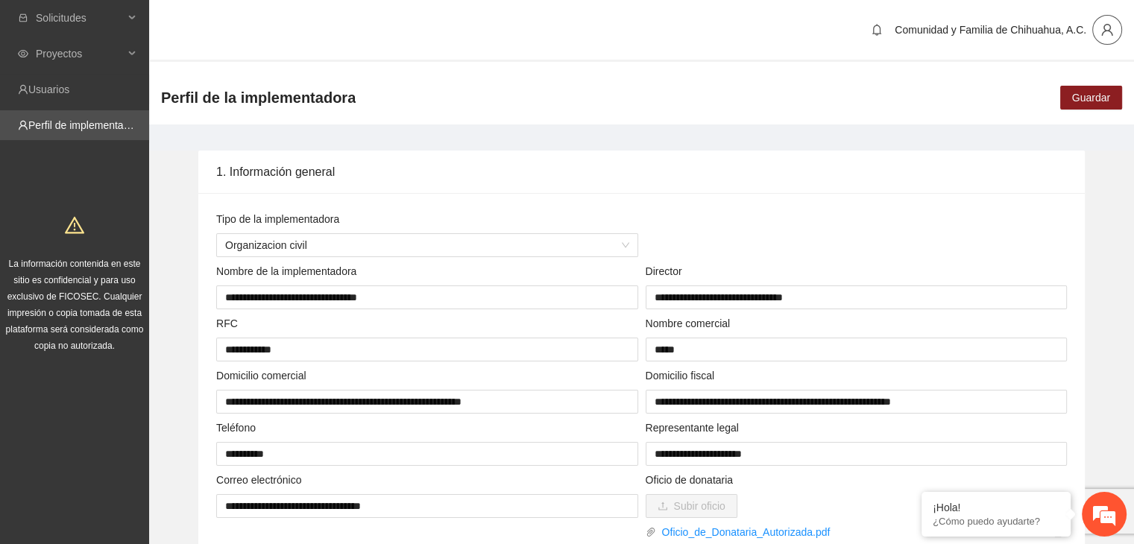
click at [1111, 19] on button "button" at bounding box center [1107, 30] width 30 height 30
click at [1027, 84] on span "Cerrar sesión" at bounding box center [1067, 86] width 94 height 16
